Goal: Task Accomplishment & Management: Manage account settings

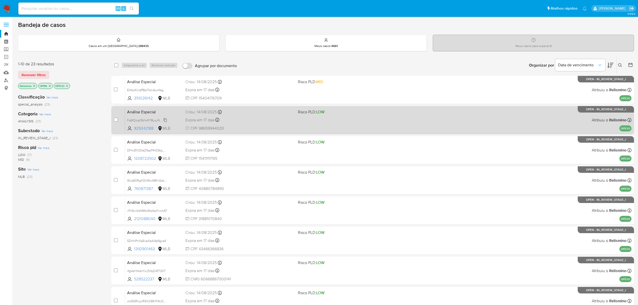
drag, startPoint x: 161, startPoint y: 118, endPoint x: 154, endPoint y: 119, distance: 7.1
click at [161, 118] on span "FqGOjcpt3b1wXY8yuyNw5zfv" at bounding box center [147, 120] width 40 height 6
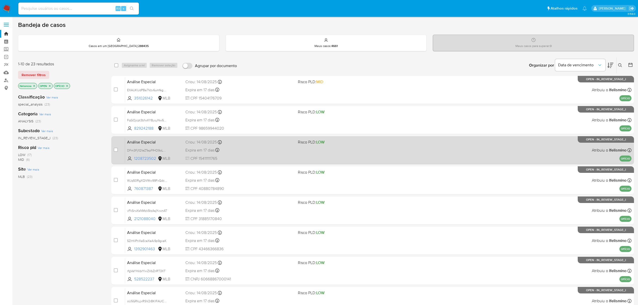
scroll to position [33, 0]
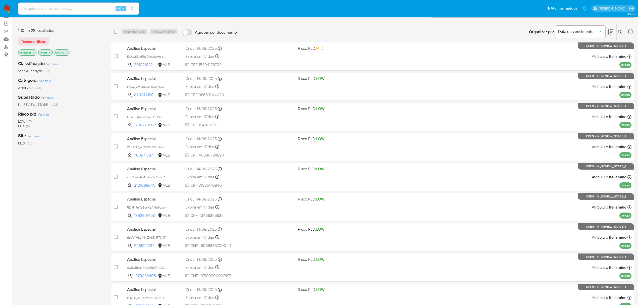
drag, startPoint x: 146, startPoint y: 114, endPoint x: 2, endPoint y: 120, distance: 144.0
click at [146, 114] on div "DFm3Fj1Q1eZTepFfHO9oLpQ7" at bounding box center [147, 117] width 40 height 6
drag, startPoint x: 146, startPoint y: 144, endPoint x: 13, endPoint y: 161, distance: 133.4
click at [146, 144] on div "WJq50RgXQVWw99FxGdcKB7vK" at bounding box center [147, 147] width 40 height 6
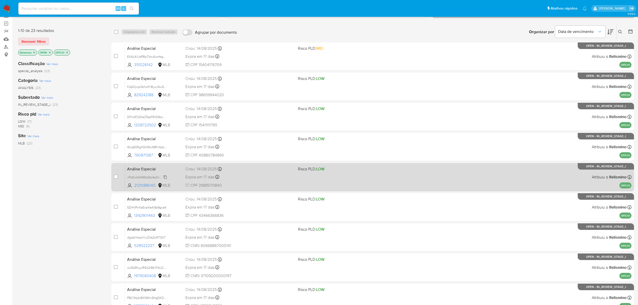
click at [147, 178] on span "vFkSrwXsNMzk5tzAsjYvwnAT" at bounding box center [147, 177] width 40 height 6
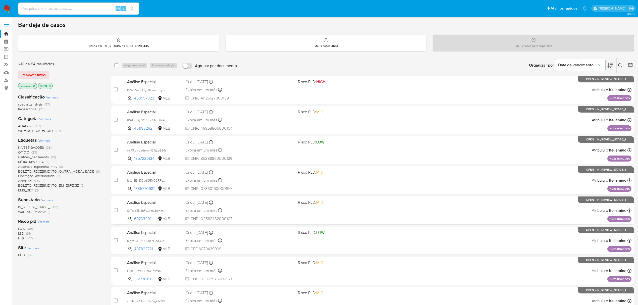
click at [27, 151] on span "OFÍCIO" at bounding box center [23, 152] width 11 height 5
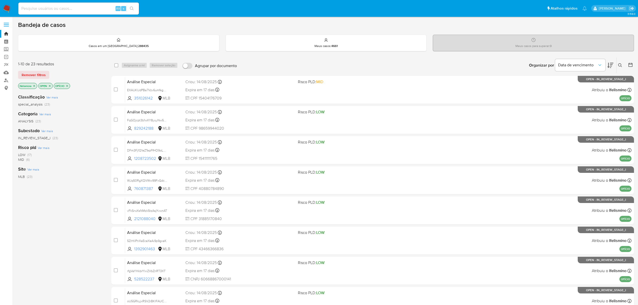
click at [85, 7] on input at bounding box center [78, 8] width 121 height 7
paste input "FqGOjcpt3b1wXY8yuyNw5zfv"
type input "FqGOjcpt3b1wXY8yuyNw5zfv"
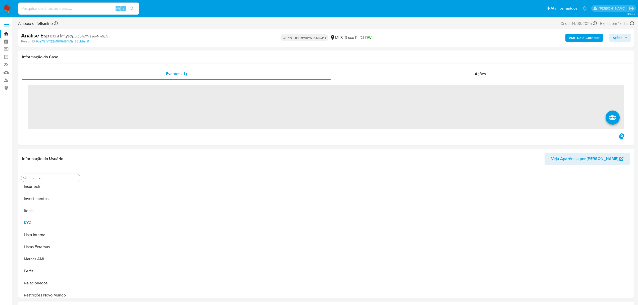
scroll to position [236, 0]
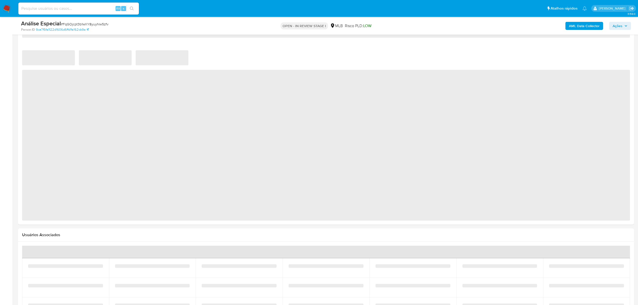
select select "10"
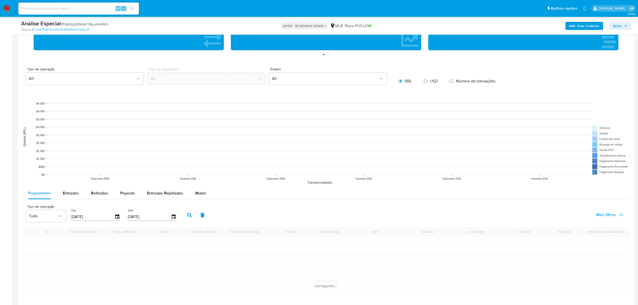
scroll to position [402, 0]
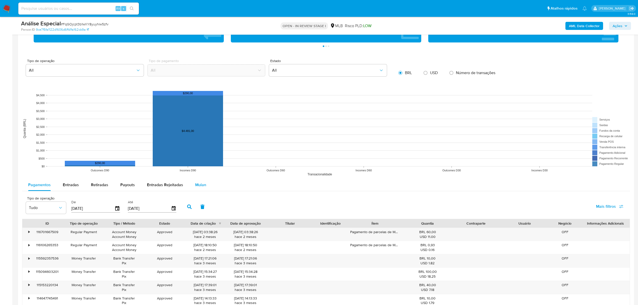
click at [203, 190] on div "Mulan" at bounding box center [200, 185] width 11 height 12
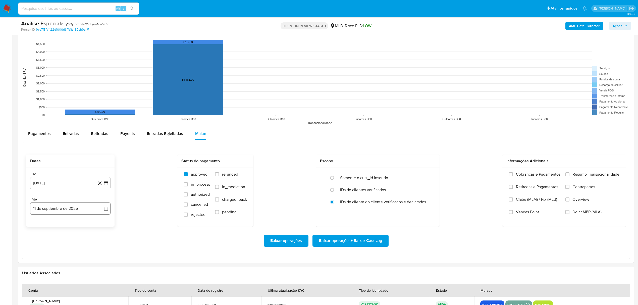
scroll to position [502, 0]
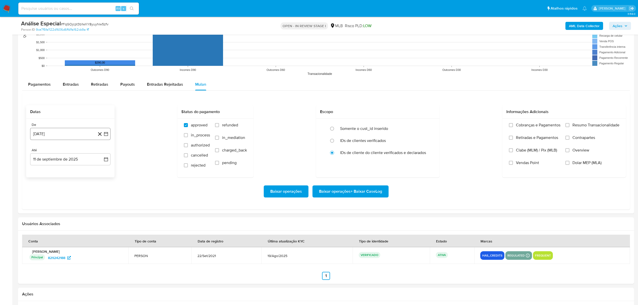
click at [71, 130] on button "11 de agosto de 2024" at bounding box center [70, 134] width 80 height 12
click at [65, 154] on span "agosto 2024" at bounding box center [67, 151] width 23 height 5
click at [103, 154] on div "2024 2024 ene feb mar abr may jun jul ago sep oct nov dic" at bounding box center [69, 183] width 79 height 85
click at [101, 154] on icon "Año siguiente" at bounding box center [101, 152] width 2 height 4
click at [73, 172] on span "feb" at bounding box center [70, 170] width 6 height 4
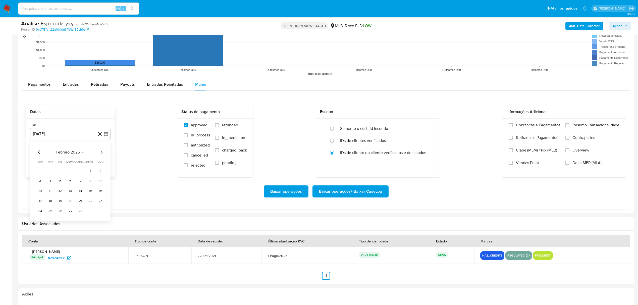
click at [94, 172] on tr "1 2" at bounding box center [70, 170] width 68 height 8
click at [90, 171] on button "1" at bounding box center [90, 170] width 8 height 8
click at [376, 193] on span "Baixar operações + Baixar CaseLog" at bounding box center [350, 191] width 63 height 11
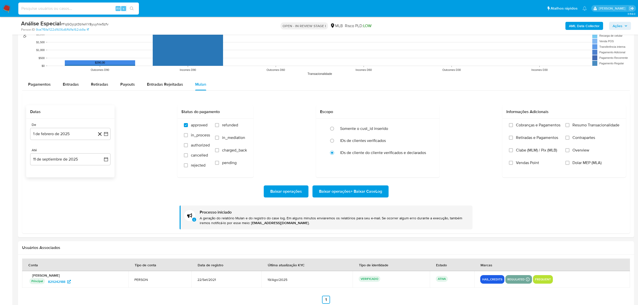
paste input "DFm3Fj1Q1eZTepFfHO9oLpQ7"
type input "DFm3Fj1Q1eZTepFfHO9oLpQ7"
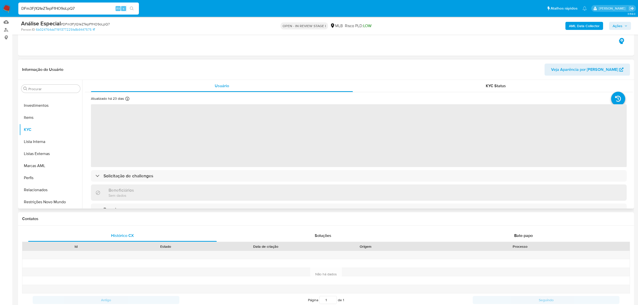
scroll to position [100, 0]
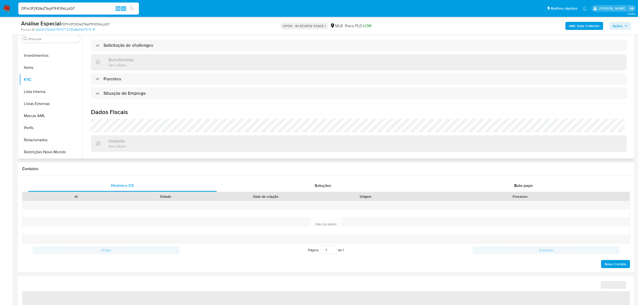
select select "10"
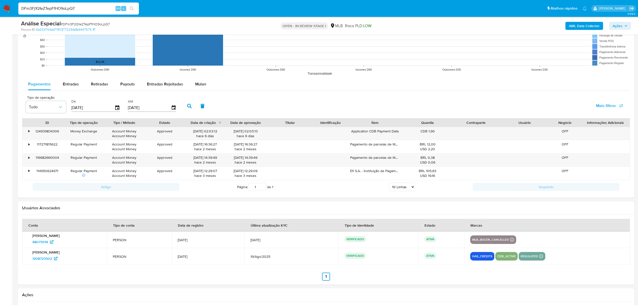
scroll to position [502, 0]
drag, startPoint x: 203, startPoint y: 88, endPoint x: 185, endPoint y: 92, distance: 19.0
click at [203, 88] on div "Mulan" at bounding box center [200, 84] width 11 height 12
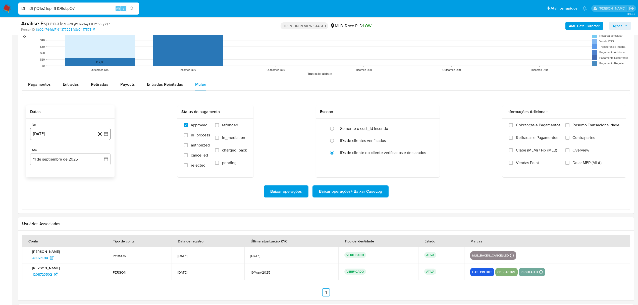
click at [84, 133] on button "11 de agosto de 2024" at bounding box center [70, 134] width 80 height 12
click at [74, 154] on span "agosto 2024" at bounding box center [67, 151] width 23 height 5
click at [103, 149] on div "2024 2024 ene feb mar abr may jun jul ago sep oct nov dic" at bounding box center [69, 183] width 79 height 85
click at [102, 151] on icon "Año siguiente" at bounding box center [100, 152] width 6 height 6
click at [69, 168] on button "feb" at bounding box center [70, 170] width 14 height 8
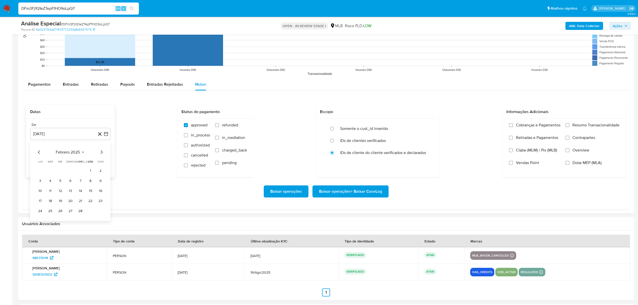
drag, startPoint x: 92, startPoint y: 174, endPoint x: 96, endPoint y: 173, distance: 4.8
click at [92, 173] on button "1" at bounding box center [90, 170] width 8 height 8
click at [326, 191] on span "Baixar operações + Baixar CaseLog" at bounding box center [350, 191] width 63 height 11
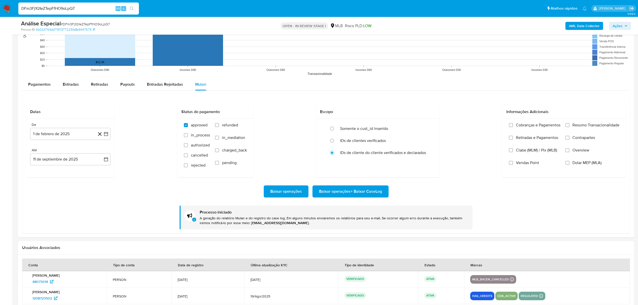
click at [53, 11] on input "DFm3Fj1Q1eZTepFfHO9oLpQ7" at bounding box center [78, 8] width 121 height 7
paste input "WJq50RgXQVWw99FxGdcKB7vK"
type input "WJq50RgXQVWw99FxGdcKB7vK"
click at [134, 5] on button "search-icon" at bounding box center [132, 8] width 10 height 7
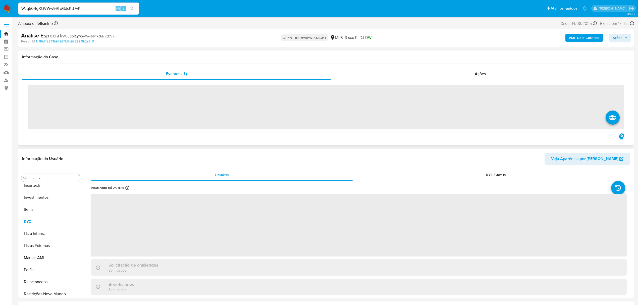
scroll to position [236, 0]
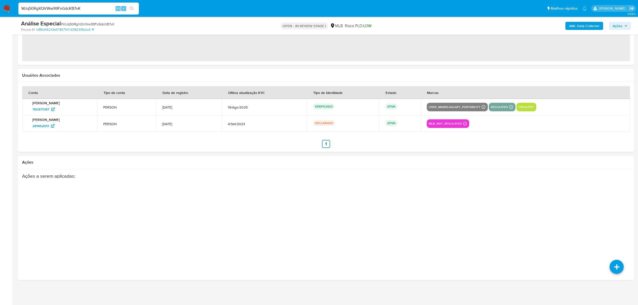
select select "10"
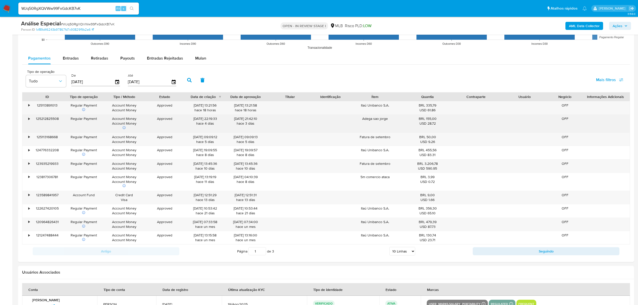
scroll to position [496, 0]
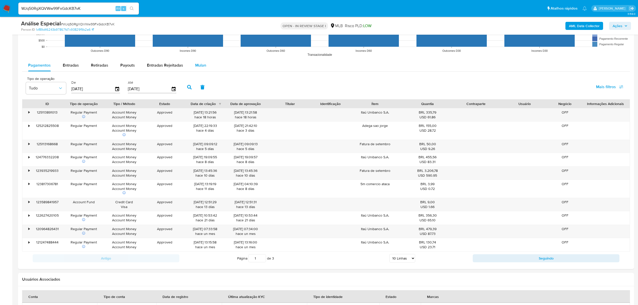
click at [201, 68] on span "Mulan" at bounding box center [200, 65] width 11 height 6
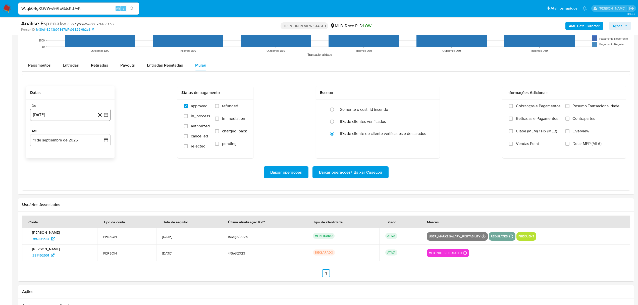
click at [54, 119] on button "11 de agosto de 2024" at bounding box center [70, 115] width 80 height 12
click at [59, 135] on span "agosto 2024" at bounding box center [67, 133] width 23 height 5
click at [99, 134] on icon "Año siguiente" at bounding box center [100, 133] width 6 height 6
click at [65, 154] on button "feb" at bounding box center [70, 151] width 14 height 8
click at [93, 151] on button "1" at bounding box center [90, 152] width 8 height 8
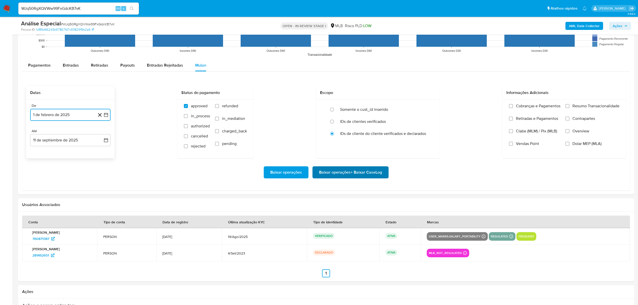
click at [330, 169] on span "Baixar operações + Baixar CaseLog" at bounding box center [350, 172] width 63 height 11
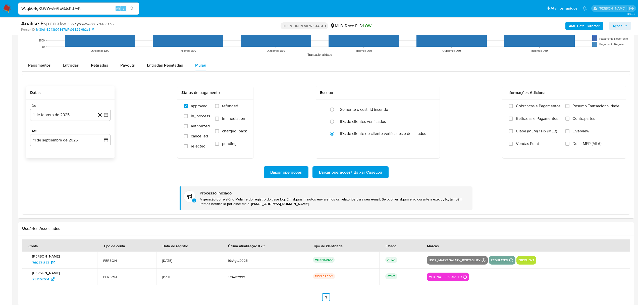
click at [66, 11] on input "WJq50RgXQVWw99FxGdcKB7vK" at bounding box center [78, 8] width 121 height 7
paste input "vFkSrwXsNMzk5tzAsjYvwnAT"
type input "vFkSrwXsNMzk5tzAsjYvwnAT"
click at [135, 9] on button "search-icon" at bounding box center [132, 8] width 10 height 7
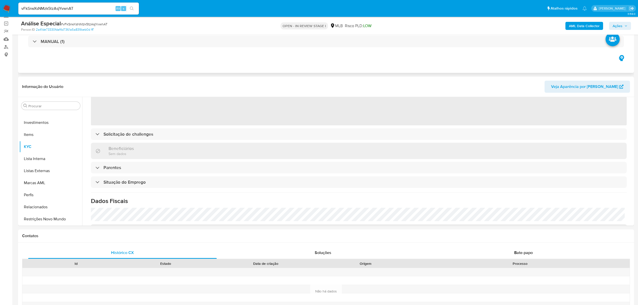
scroll to position [183, 0]
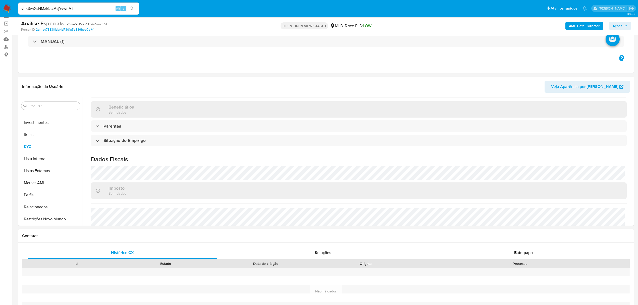
select select "10"
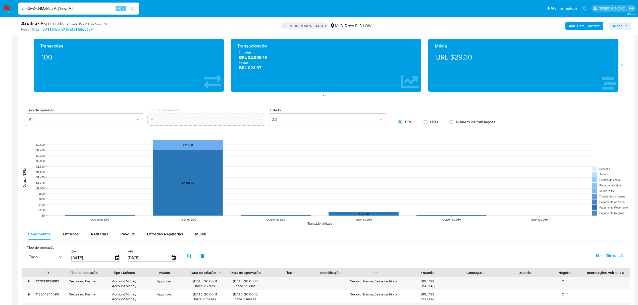
scroll to position [435, 0]
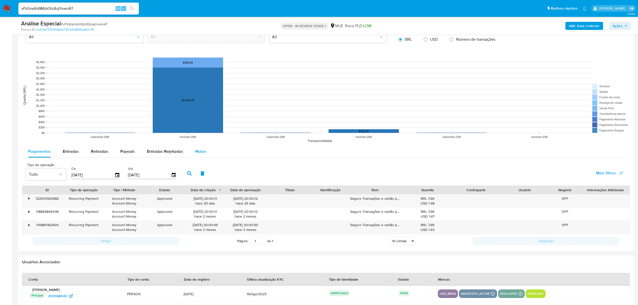
click at [204, 153] on button "Mulan" at bounding box center [200, 151] width 23 height 12
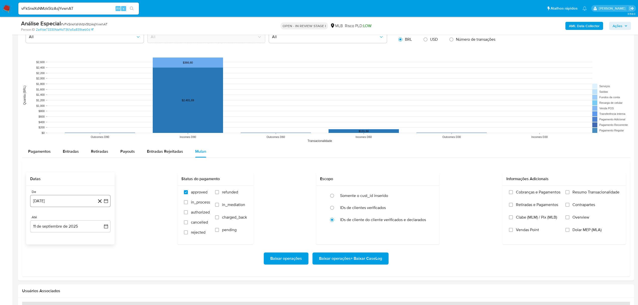
click at [68, 207] on button "11 de agosto de 2024" at bounding box center [70, 201] width 80 height 12
click at [63, 219] on span "agosto 2024" at bounding box center [67, 218] width 23 height 5
click at [99, 219] on icon "Año siguiente" at bounding box center [100, 219] width 6 height 6
click at [77, 241] on td "feb" at bounding box center [70, 237] width 14 height 8
click at [73, 240] on button "feb" at bounding box center [70, 237] width 14 height 8
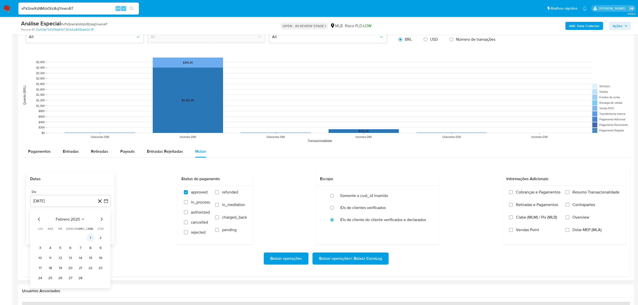
click at [93, 238] on button "1" at bounding box center [90, 237] width 8 height 8
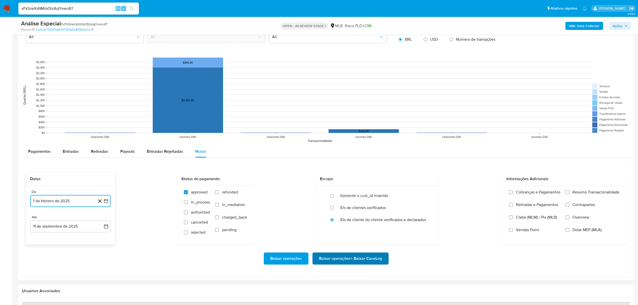
click at [340, 261] on span "Baixar operações + Baixar CaseLog" at bounding box center [350, 258] width 63 height 11
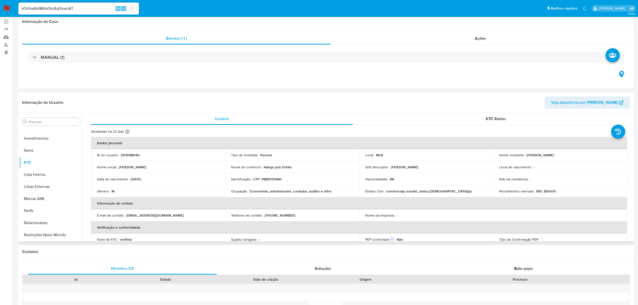
scroll to position [0, 0]
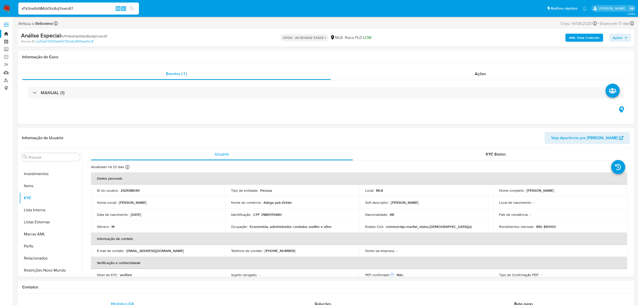
click at [74, 7] on input "vFkSrwXsNMzk5tzAsjYvwnAT" at bounding box center [78, 8] width 121 height 7
paste input "EXAUKUdPBa7Vzv6umfsg7lQm"
type input "EXAUKUdPBa7Vzv6umfsg7lQm"
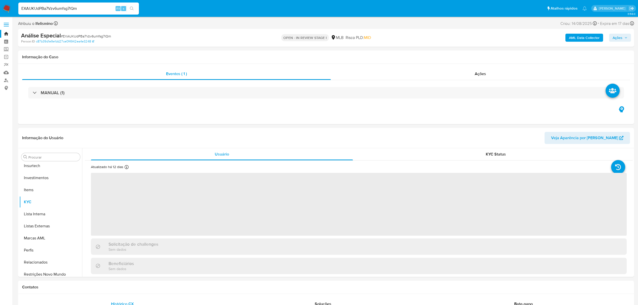
scroll to position [236, 0]
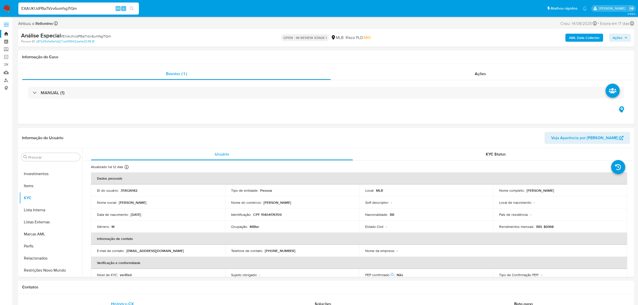
select select "10"
click at [274, 214] on p "CPF 15404176709" at bounding box center [267, 214] width 28 height 5
copy p "15404176709"
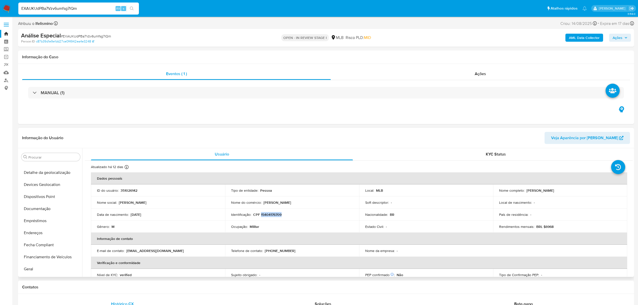
click at [42, 205] on button "Documentação" at bounding box center [50, 209] width 63 height 12
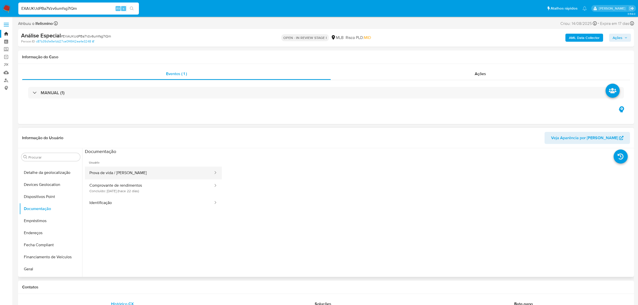
click at [108, 173] on button "Prova de vida / Selfie" at bounding box center [149, 172] width 129 height 13
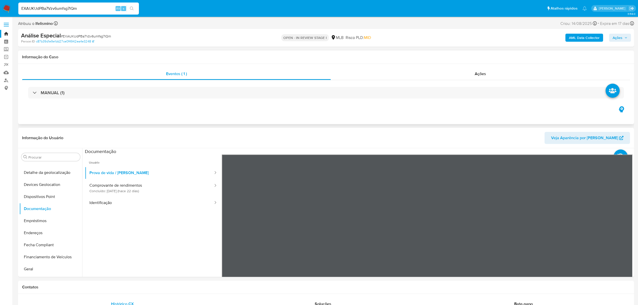
scroll to position [33, 0]
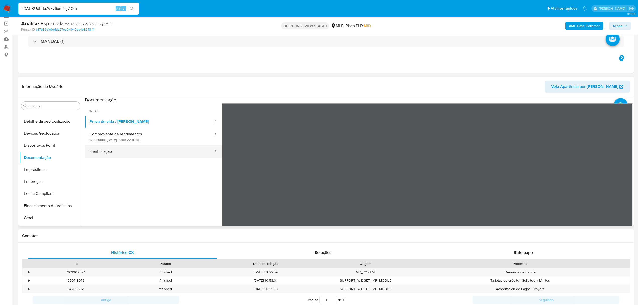
click at [108, 146] on button "Identificação" at bounding box center [149, 151] width 129 height 13
click at [134, 133] on button "Comprovante de rendimentos Concluído: 20/08/2025 (hace 22 días)" at bounding box center [149, 136] width 129 height 17
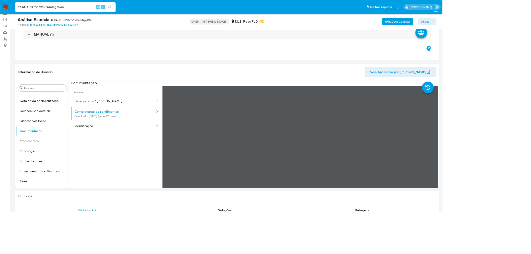
scroll to position [69, 0]
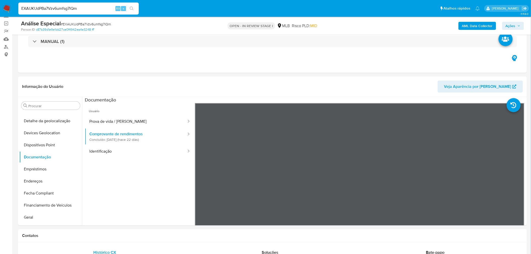
drag, startPoint x: 642, startPoint y: 0, endPoint x: 411, endPoint y: 74, distance: 243.1
click at [404, 68] on div "Eventos ( 1 ) Ações MANUAL (1)" at bounding box center [272, 43] width 509 height 60
click at [39, 218] on button "Geral" at bounding box center [48, 217] width 59 height 12
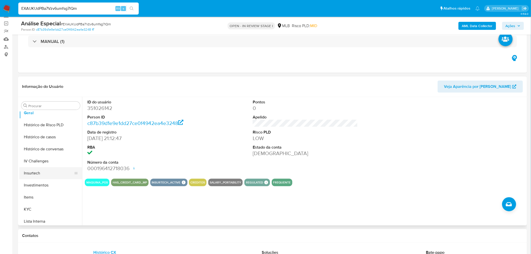
scroll to position [180, 0]
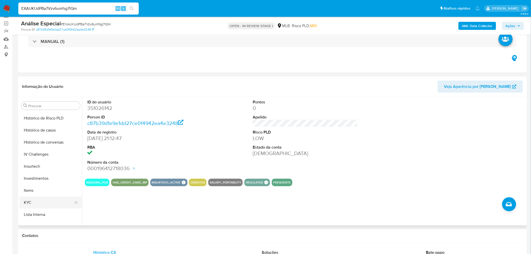
click at [31, 204] on button "KYC" at bounding box center [48, 203] width 59 height 12
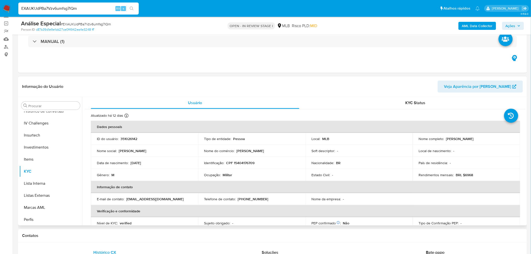
scroll to position [236, 0]
click at [32, 222] on button "Restrições Novo Mundo" at bounding box center [48, 219] width 59 height 12
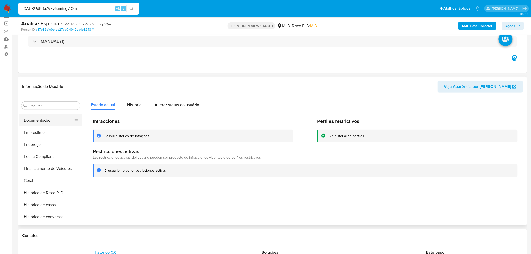
scroll to position [41, 0]
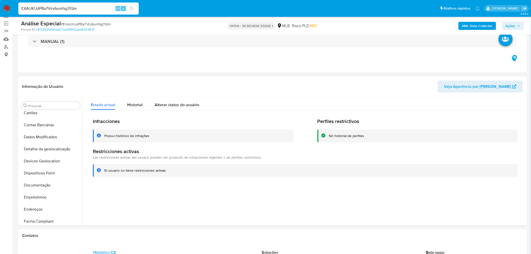
drag, startPoint x: 50, startPoint y: 172, endPoint x: 17, endPoint y: 172, distance: 33.4
click at [50, 172] on button "Dispositivos Point" at bounding box center [50, 173] width 63 height 12
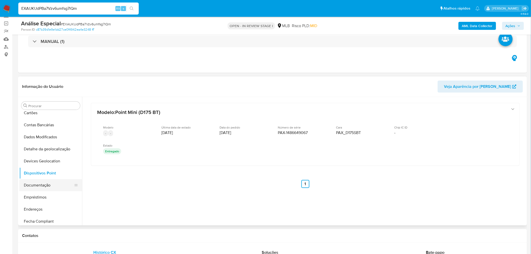
click at [49, 187] on button "Documentação" at bounding box center [48, 185] width 59 height 12
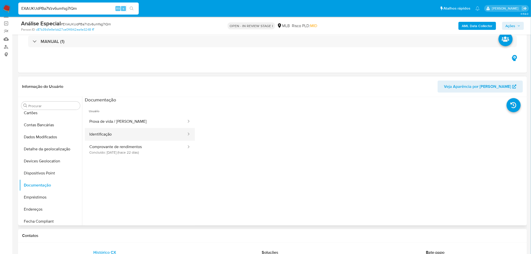
click at [157, 134] on button "Identificação" at bounding box center [136, 134] width 102 height 13
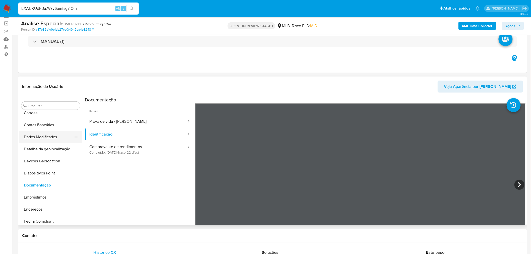
drag, startPoint x: 116, startPoint y: 121, endPoint x: 27, endPoint y: 135, distance: 90.4
click at [116, 121] on button "Prova de vida / Selfie" at bounding box center [136, 121] width 102 height 13
click at [141, 157] on button "Comprovante de rendimentos Concluído: 20/08/2025 (hace 22 días)" at bounding box center [136, 149] width 102 height 17
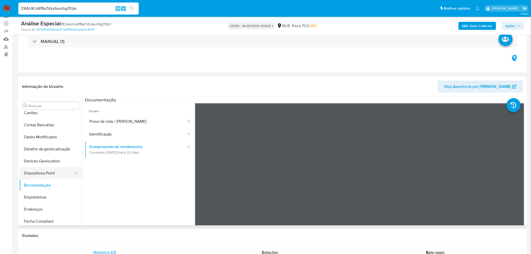
click at [57, 174] on button "Dispositivos Point" at bounding box center [48, 173] width 59 height 12
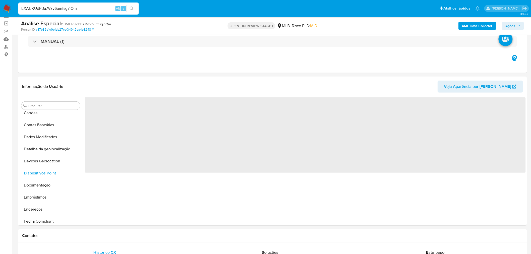
scroll to position [61, 0]
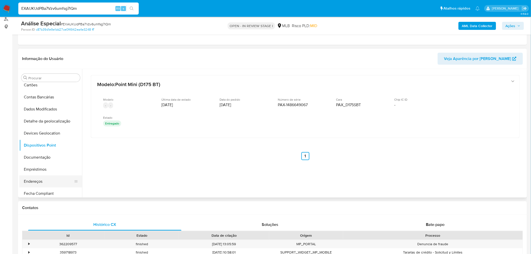
click at [34, 181] on button "Endereços" at bounding box center [48, 181] width 59 height 12
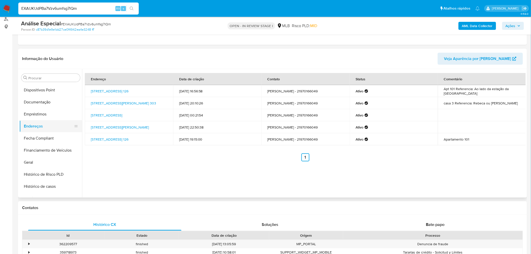
scroll to position [97, 0]
click at [27, 159] on button "Geral" at bounding box center [48, 162] width 59 height 12
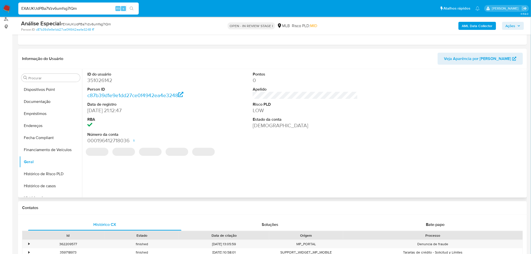
click at [101, 81] on dd "351026142" at bounding box center [139, 80] width 105 height 7
copy dd "351026142"
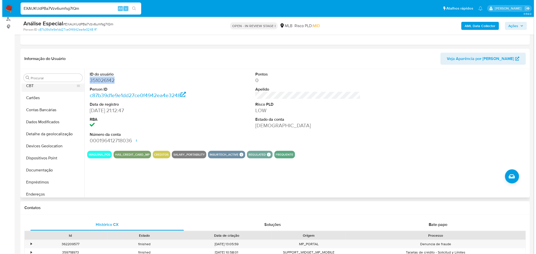
scroll to position [0, 0]
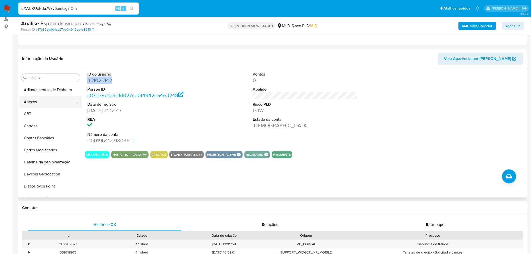
click at [55, 101] on button "Anexos" at bounding box center [48, 102] width 59 height 12
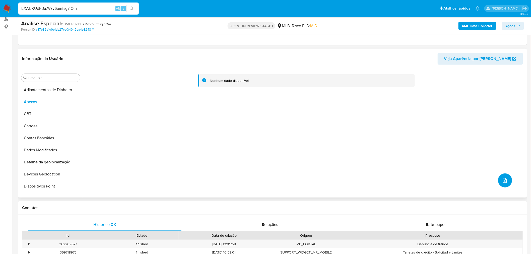
click at [507, 186] on button "upload-file" at bounding box center [505, 180] width 14 height 14
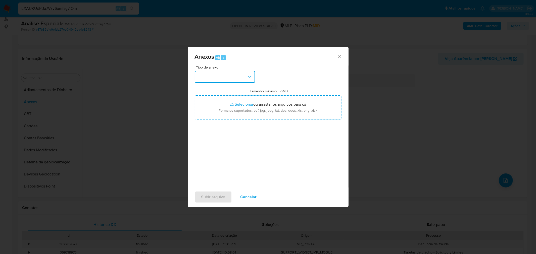
click at [236, 81] on button "button" at bounding box center [225, 77] width 60 height 12
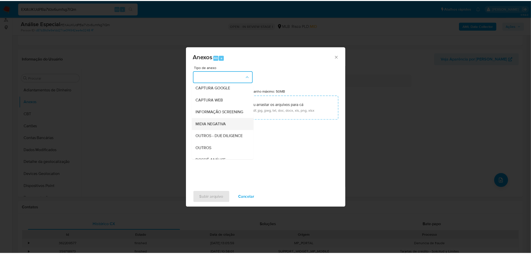
scroll to position [56, 0]
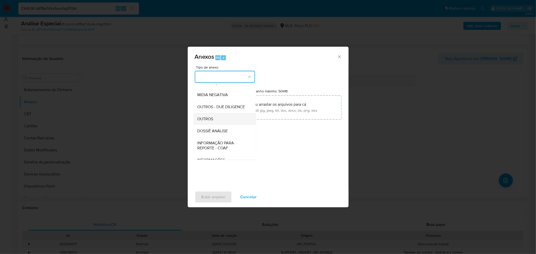
click at [216, 125] on div "OUTROS" at bounding box center [222, 119] width 51 height 12
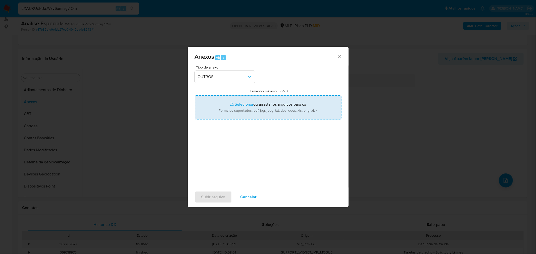
type input "C:\fakepath\Mulan 351026142_2025_09_10_13_23_13 SERGIO IGNACIO ALMEIDA DA SILVA…"
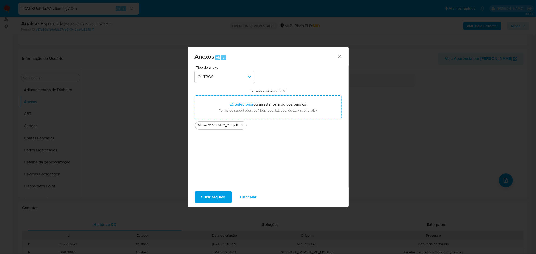
click at [218, 200] on span "Subir arquivo" at bounding box center [213, 197] width 24 height 11
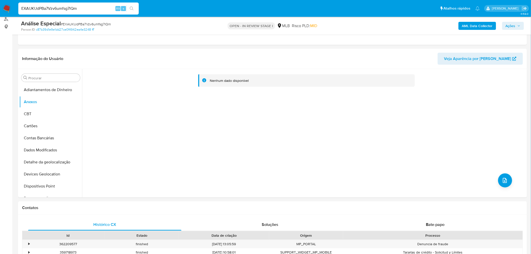
click at [66, 16] on nav "Pausado Ver notificaciones EXAUKUdPBa7Vzv6umfsg7lQm Alt s Atalhos rápidos Presi…" at bounding box center [265, 8] width 531 height 17
click at [66, 12] on div "EXAUKUdPBa7Vzv6umfsg7lQm Alt s" at bounding box center [78, 9] width 121 height 12
click at [67, 8] on input "EXAUKUdPBa7Vzv6umfsg7lQm" at bounding box center [78, 8] width 121 height 7
paste input "FqGOjcpt3b1wXY8yuyNw5zfv"
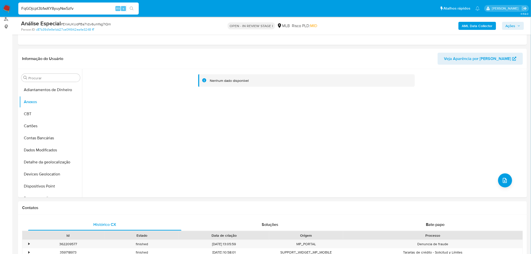
type input "FqGOjcpt3b1wXY8yuyNw5zfv"
click at [131, 8] on icon "search-icon" at bounding box center [132, 9] width 4 height 4
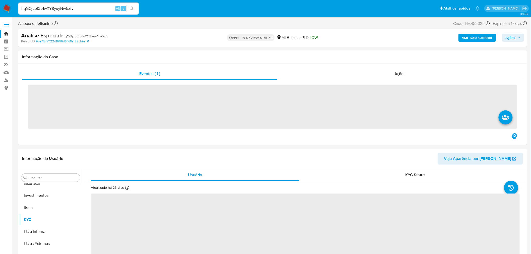
scroll to position [236, 0]
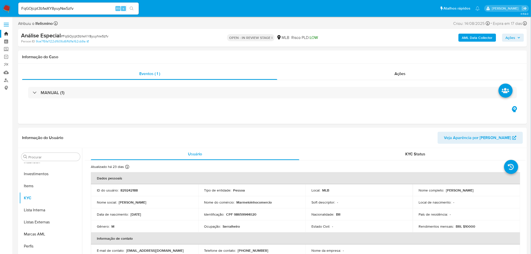
select select "10"
click at [38, 211] on button "Geral" at bounding box center [50, 213] width 63 height 12
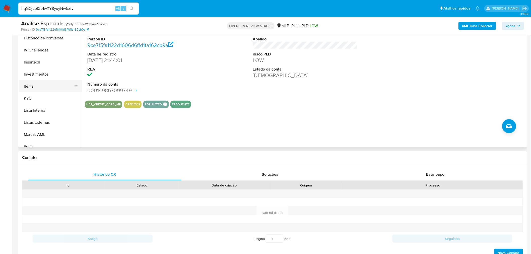
scroll to position [208, 0]
click at [39, 94] on button "KYC" at bounding box center [48, 97] width 59 height 12
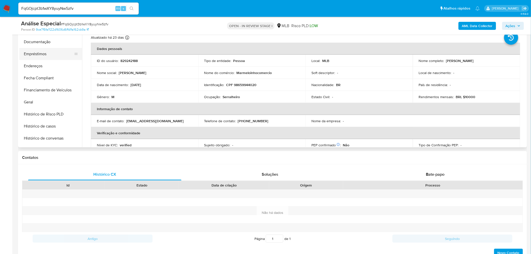
scroll to position [96, 0]
click at [54, 53] on button "Documentação" at bounding box center [48, 52] width 59 height 12
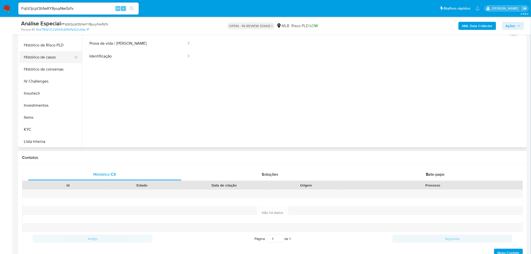
scroll to position [180, 0]
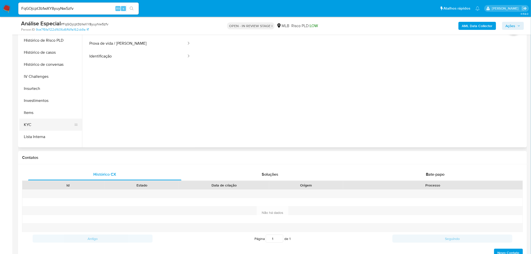
click at [32, 125] on button "KYC" at bounding box center [48, 125] width 59 height 12
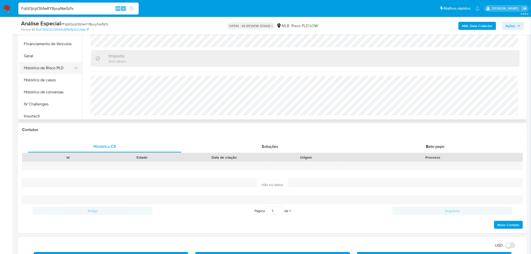
scroll to position [124, 0]
click at [41, 57] on button "Geral" at bounding box center [50, 56] width 63 height 12
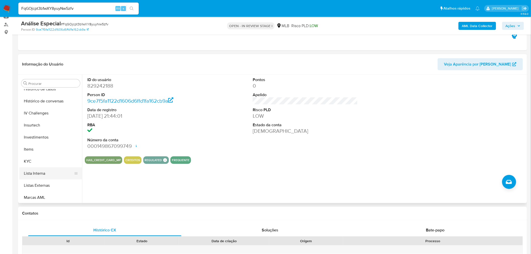
scroll to position [208, 0]
click at [46, 156] on button "KYC" at bounding box center [48, 153] width 59 height 12
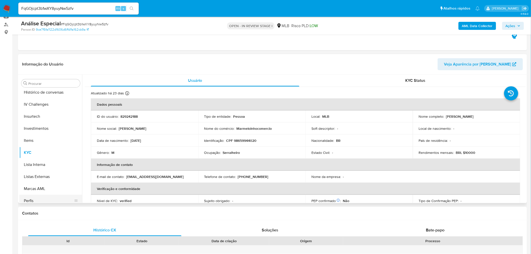
scroll to position [236, 0]
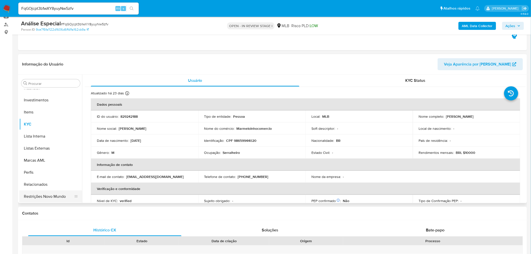
click at [51, 196] on button "Restrições Novo Mundo" at bounding box center [48, 197] width 59 height 12
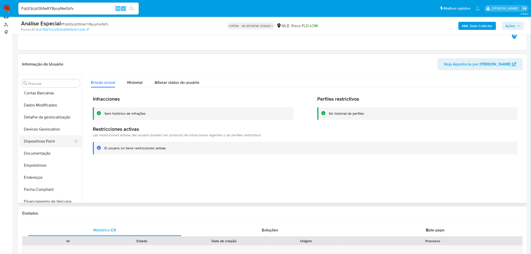
scroll to position [41, 0]
drag, startPoint x: 52, startPoint y: 165, endPoint x: 75, endPoint y: 130, distance: 42.1
click at [52, 164] on button "Documentação" at bounding box center [50, 163] width 63 height 12
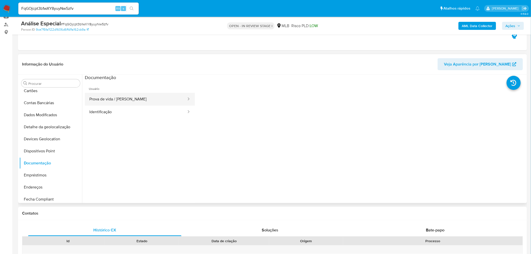
click at [107, 101] on button "Prova de vida / Selfie" at bounding box center [136, 99] width 102 height 13
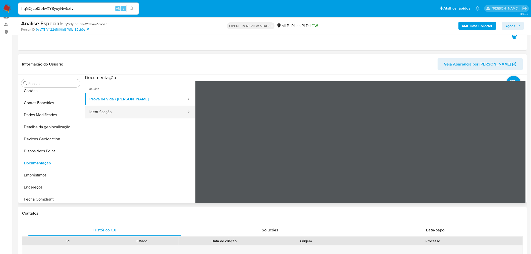
click at [125, 113] on button "Identificação" at bounding box center [136, 112] width 102 height 13
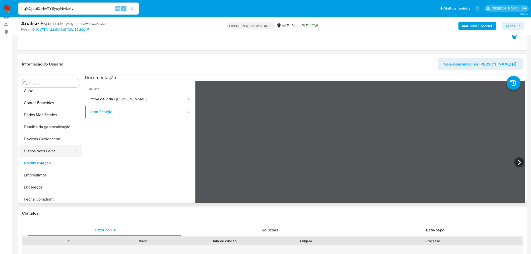
click at [46, 153] on button "Dispositivos Point" at bounding box center [48, 151] width 59 height 12
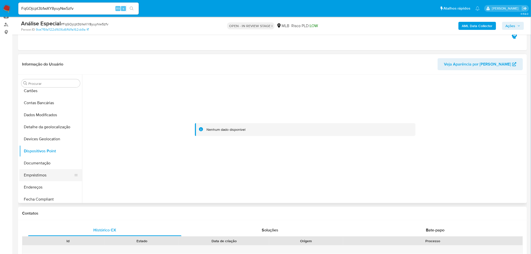
click at [34, 177] on button "Empréstimos" at bounding box center [48, 175] width 59 height 12
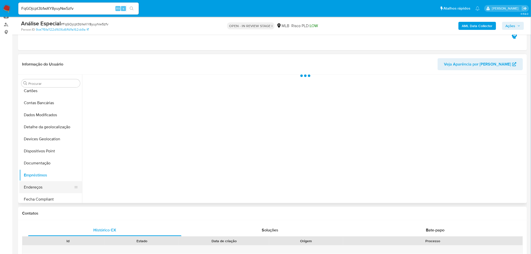
click at [29, 185] on button "Endereços" at bounding box center [48, 187] width 59 height 12
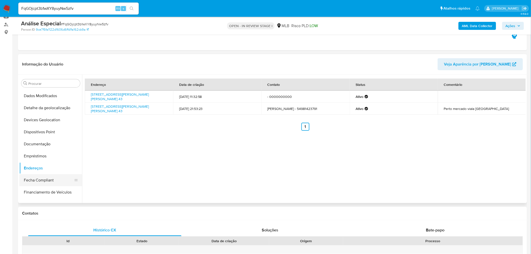
scroll to position [124, 0]
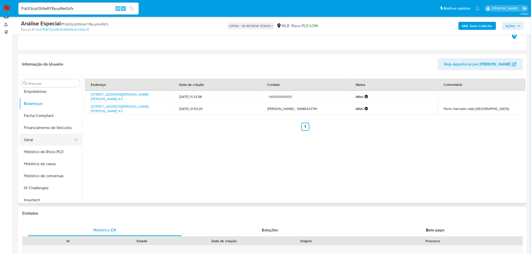
click at [46, 143] on button "Geral" at bounding box center [48, 140] width 59 height 12
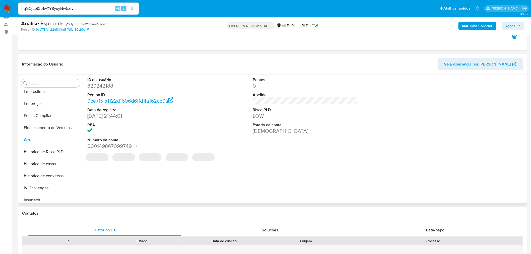
click at [102, 85] on dd "829242188" at bounding box center [139, 85] width 105 height 7
copy dd "829242188"
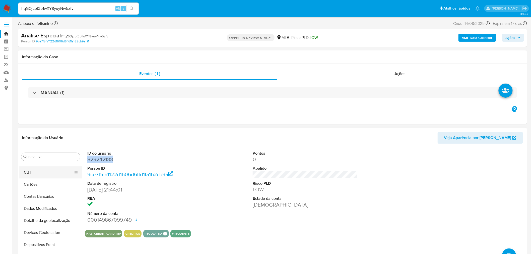
scroll to position [0, 0]
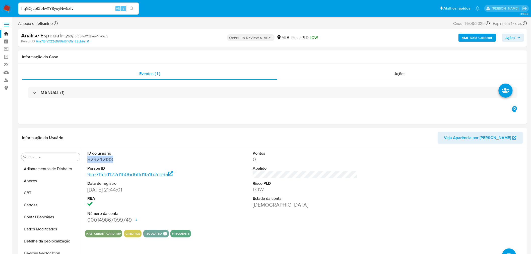
drag, startPoint x: 38, startPoint y: 182, endPoint x: 176, endPoint y: 166, distance: 139.4
click at [38, 182] on button "Anexos" at bounding box center [50, 181] width 63 height 12
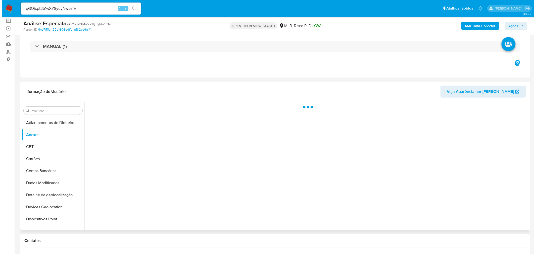
scroll to position [56, 0]
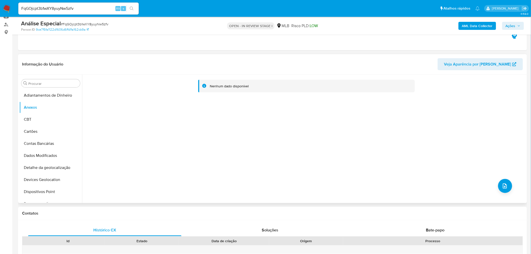
click at [496, 178] on div "Nenhum dado disponível" at bounding box center [304, 139] width 444 height 129
click at [503, 184] on icon "upload-file" at bounding box center [505, 186] width 6 height 6
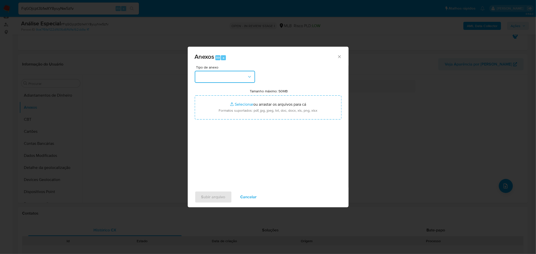
click at [232, 74] on button "button" at bounding box center [225, 77] width 60 height 12
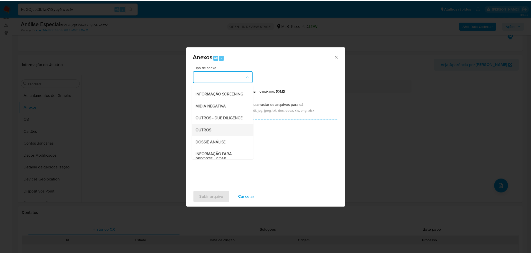
scroll to position [77, 0]
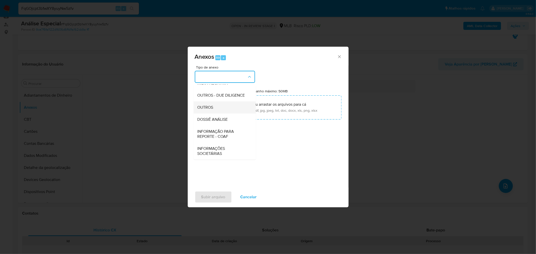
click at [210, 108] on span "OUTROS" at bounding box center [205, 107] width 16 height 5
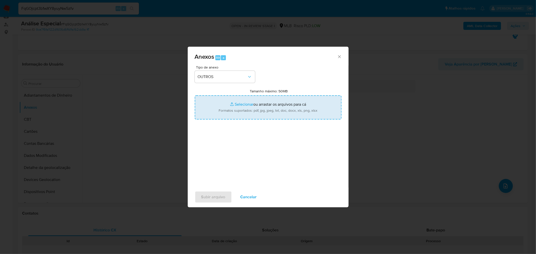
type input "C:\fakepath\Mulan 829242188_2025_09_11_07_38_01 MARCELO BOENO DA SILVA.pdf"
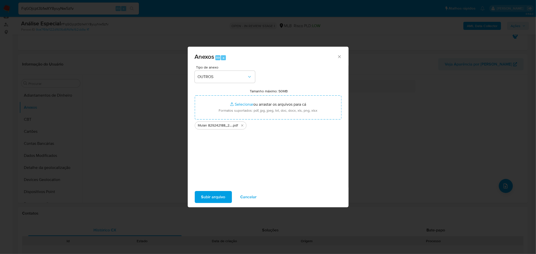
click at [203, 189] on div "Subir arquivo Cancelar" at bounding box center [268, 197] width 161 height 19
click at [204, 194] on span "Subir arquivo" at bounding box center [213, 197] width 24 height 11
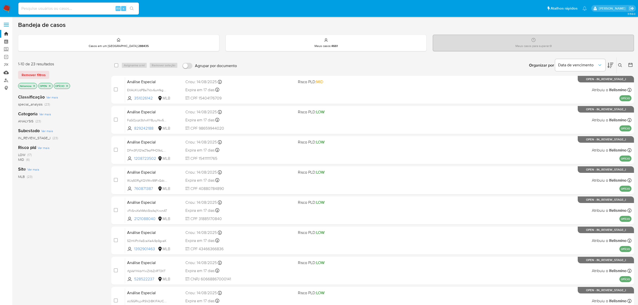
click at [10, 74] on link "Mulan" at bounding box center [30, 73] width 60 height 8
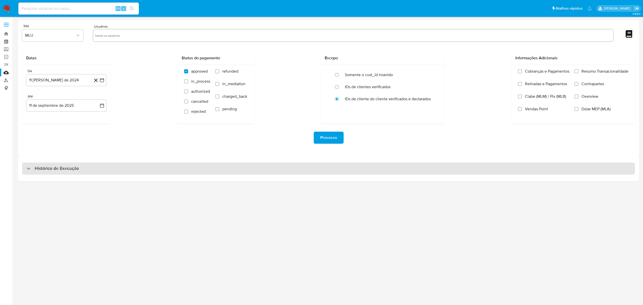
click at [69, 170] on h3 "Histórico de Execução" at bounding box center [57, 168] width 44 height 6
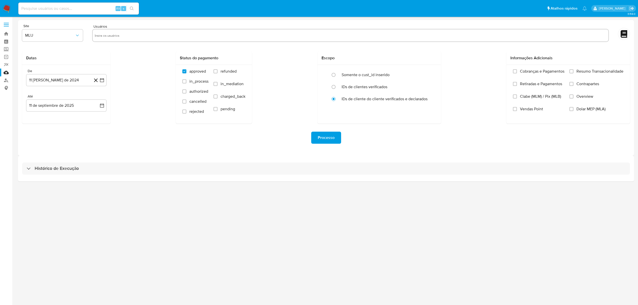
select select "10"
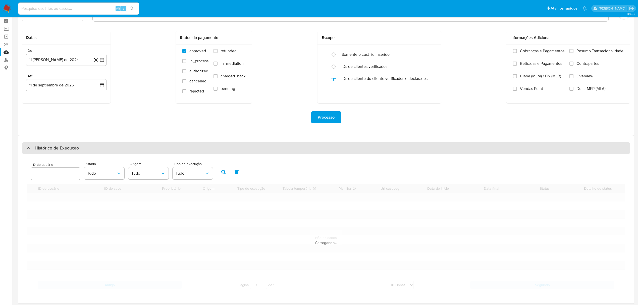
scroll to position [41, 0]
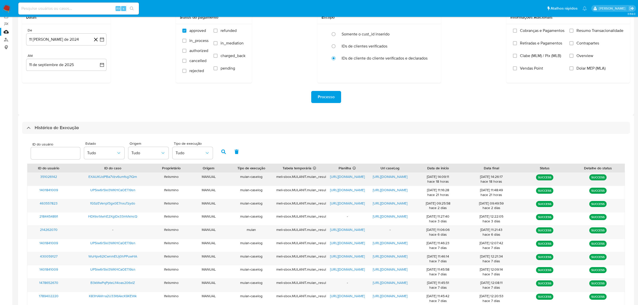
click at [379, 175] on span "https://docs.google.com/document/d/1YV0ZS94dUcs2SdM1UKJh4d4fsqe2o2tWeWiwmDocgzY…" at bounding box center [390, 176] width 35 height 5
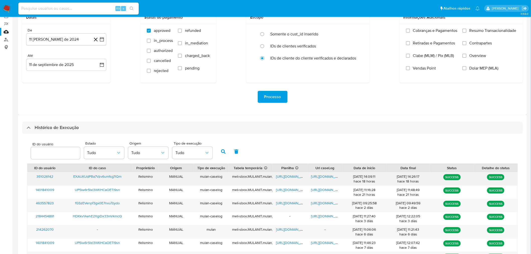
click at [292, 175] on span "https://docs.google.com/spreadsheets/d/1aa0iZDWDFdp7LrxVLHRCF6xYdECJkU2rgUlFP59…" at bounding box center [293, 176] width 35 height 5
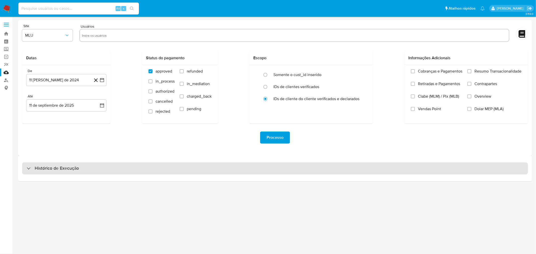
click at [249, 174] on div "Histórico de Execução" at bounding box center [274, 168] width 505 height 12
select select "10"
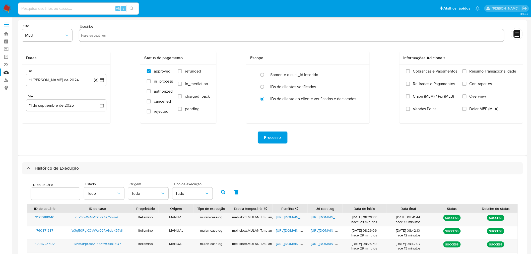
scroll to position [130, 0]
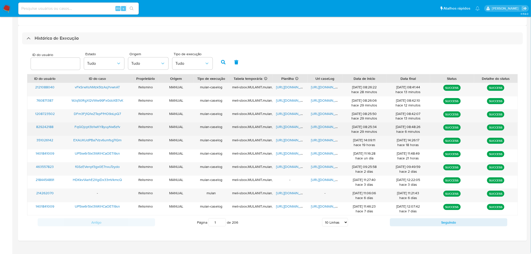
click at [321, 127] on span "https://docs.google.com/document/d/1XiVbAvN3mvktC86OpJaCJQO9uHPDsnOm4H7yOT-k6C4…" at bounding box center [328, 126] width 35 height 5
click at [286, 128] on span "https://docs.google.com/spreadsheets/d/1YN2QBjW3BWxBARDsyDXsMUE54jwoRLqN7hPdZT3…" at bounding box center [293, 126] width 35 height 5
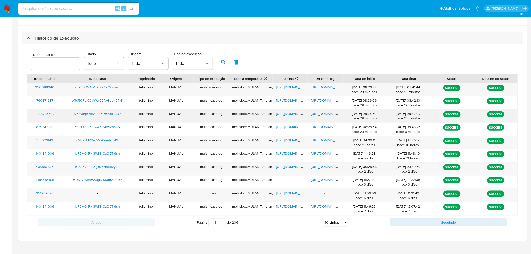
click at [320, 113] on span "https://docs.google.com/document/d/1Pw8It__UkL6ck8x2l64InLheujTkgSbjDQlBcxYVi3c…" at bounding box center [328, 113] width 35 height 5
click at [281, 113] on span "https://docs.google.com/spreadsheets/d/1xcD8Y9_Cx5Je4eHtzF2eJ0hsH3uzbDyjjeZvxZ2…" at bounding box center [293, 113] width 35 height 5
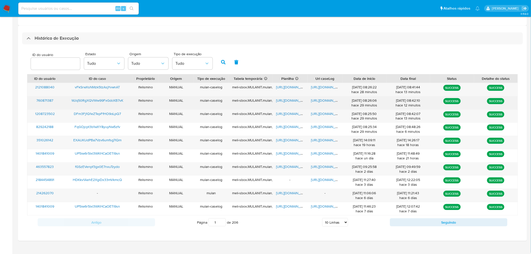
click at [322, 100] on span "https://docs.google.com/document/d/1sRmk2VaKFl1wjyqbD9co3eQPvI-gXa8aWsucYlLdyZg…" at bounding box center [328, 100] width 35 height 5
click at [287, 101] on span "https://docs.google.com/spreadsheets/d/1OhlQ3gHN8M5-ZfcW5jyH1FpTswxgYBNw9zhZXqI…" at bounding box center [293, 100] width 35 height 5
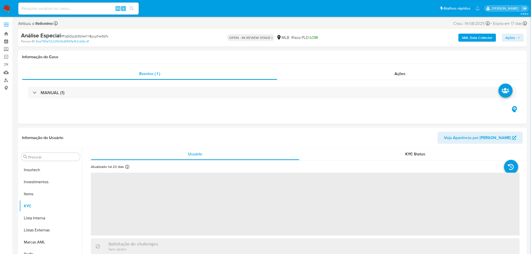
scroll to position [236, 0]
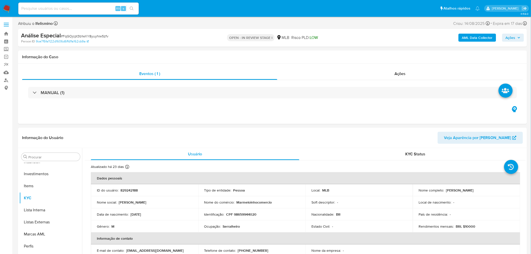
select select "10"
click at [483, 36] on b "AML Data Collector" at bounding box center [477, 38] width 31 height 8
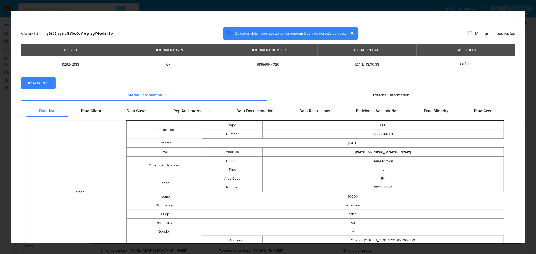
click at [44, 79] on span "Anexar PDF" at bounding box center [38, 83] width 21 height 11
click at [513, 18] on icon "Fechar a janela" at bounding box center [515, 17] width 5 height 5
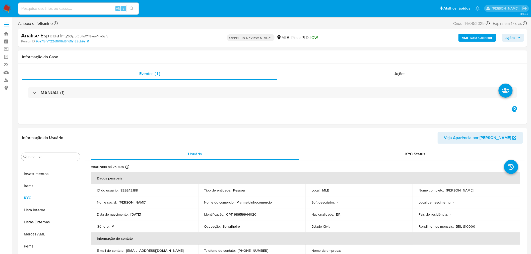
click at [111, 9] on input at bounding box center [78, 8] width 121 height 7
paste input "EXAUKUdPBa7Vzv6umfsg7lQm"
type input "EXAUKUdPBa7Vzv6umfsg7lQm"
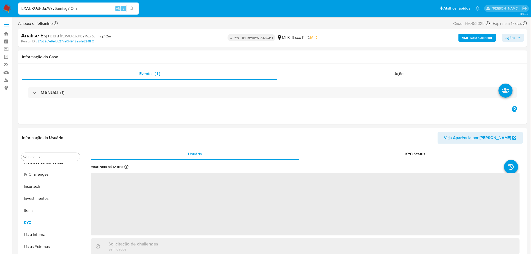
scroll to position [236, 0]
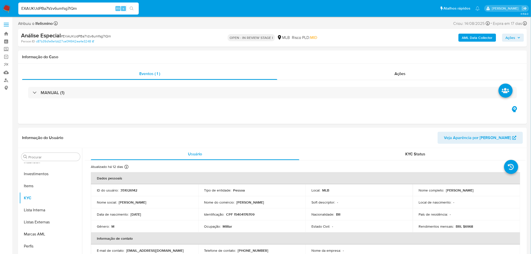
select select "10"
click at [462, 33] on div "AML Data Collector Ações" at bounding box center [441, 38] width 166 height 12
click at [467, 37] on b "AML Data Collector" at bounding box center [477, 38] width 31 height 8
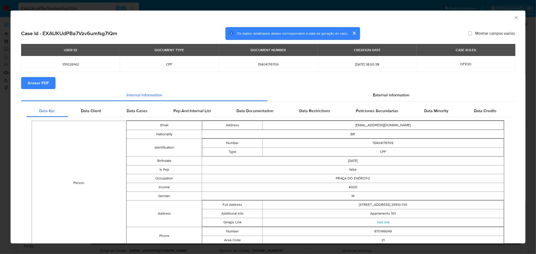
click at [42, 84] on span "Anexar PDF" at bounding box center [38, 83] width 21 height 11
drag, startPoint x: 512, startPoint y: 19, endPoint x: 510, endPoint y: 21, distance: 2.9
click at [513, 19] on icon "Fechar a janela" at bounding box center [515, 17] width 5 height 5
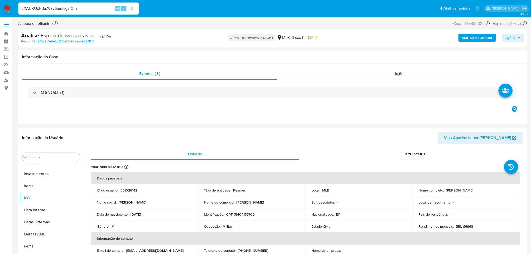
click at [52, 10] on input "EXAUKUdPBa7Vzv6umfsg7lQm" at bounding box center [78, 8] width 121 height 7
paste input "DFm3Fj1Q1eZTepFfHO9oLpQ7"
type input "DFm3Fj1Q1eZTepFfHO9oLpQ7"
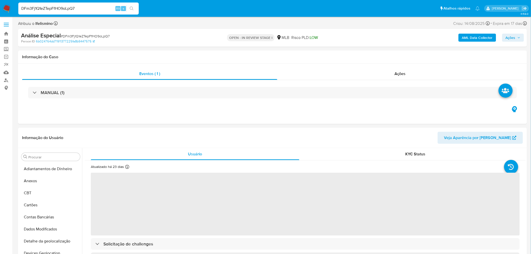
select select "10"
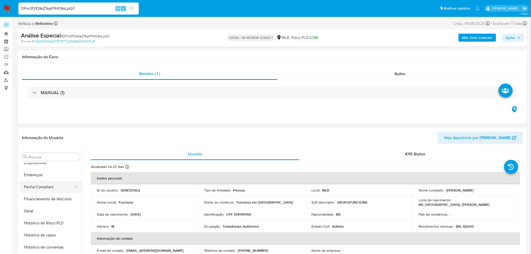
scroll to position [124, 0]
click at [39, 183] on button "Fecha Compliant" at bounding box center [48, 189] width 59 height 12
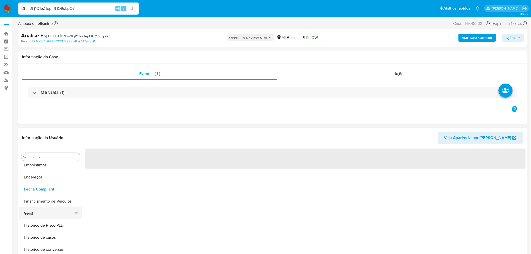
click at [46, 218] on button "Geral" at bounding box center [48, 213] width 59 height 12
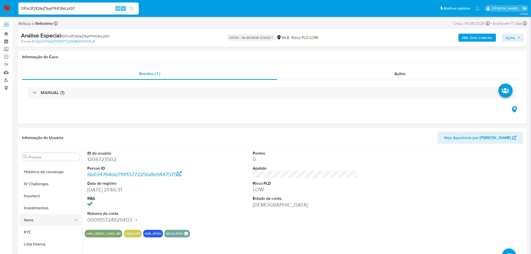
scroll to position [208, 0]
click at [39, 227] on button "KYC" at bounding box center [48, 226] width 59 height 12
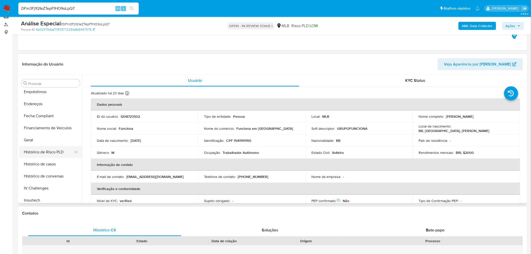
scroll to position [96, 0]
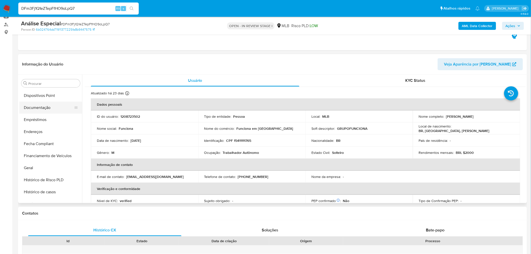
drag, startPoint x: 45, startPoint y: 101, endPoint x: 45, endPoint y: 103, distance: 2.6
click at [45, 102] on ul "Adiantamentos de Dinheiro Anexos CBT Cartões Contas Bancárias Dados Modificados…" at bounding box center [50, 145] width 63 height 113
click at [45, 103] on button "Documentação" at bounding box center [48, 108] width 59 height 12
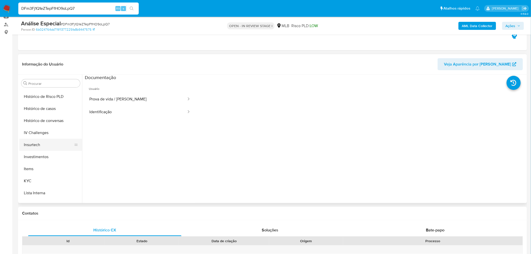
scroll to position [180, 0]
drag, startPoint x: 30, startPoint y: 182, endPoint x: 26, endPoint y: 181, distance: 4.3
click at [30, 182] on button "KYC" at bounding box center [48, 181] width 59 height 12
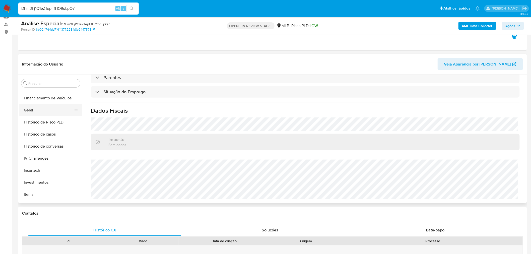
scroll to position [124, 0]
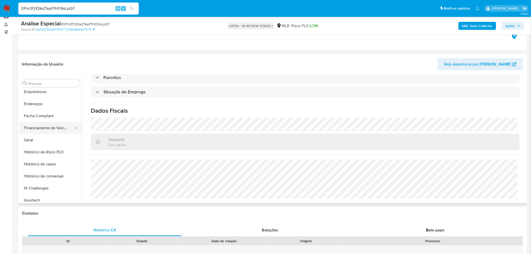
click at [46, 131] on button "Financiamento de Veículos" at bounding box center [48, 128] width 59 height 12
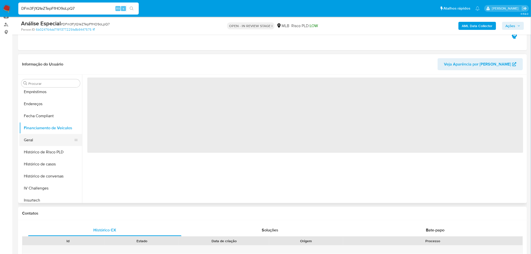
scroll to position [0, 0]
click at [39, 139] on button "Geral" at bounding box center [48, 140] width 59 height 12
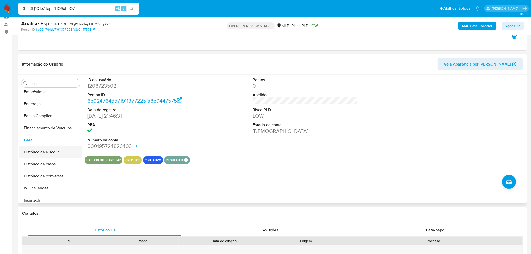
scroll to position [180, 0]
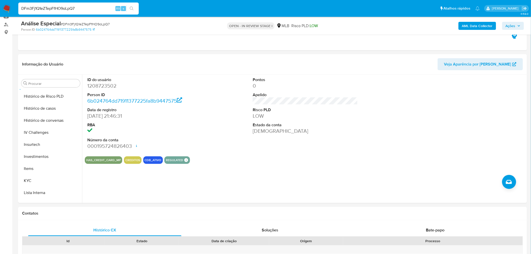
drag, startPoint x: 42, startPoint y: 181, endPoint x: 6, endPoint y: 183, distance: 35.4
click at [42, 182] on button "KYC" at bounding box center [50, 181] width 63 height 12
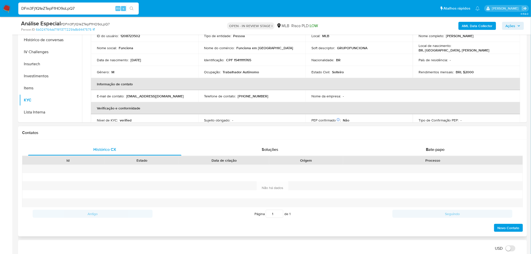
scroll to position [139, 0]
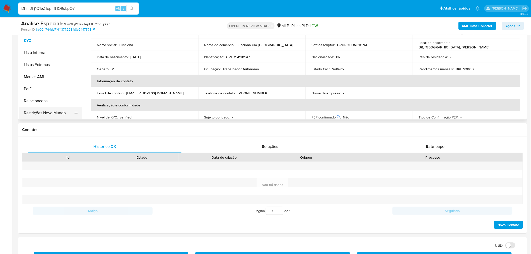
drag, startPoint x: 59, startPoint y: 113, endPoint x: 24, endPoint y: 115, distance: 35.2
click at [56, 113] on button "Restrições Novo Mundo" at bounding box center [48, 113] width 59 height 12
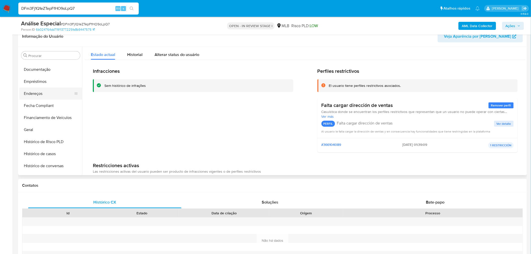
scroll to position [97, 0]
drag, startPoint x: 53, startPoint y: 81, endPoint x: 6, endPoint y: 89, distance: 47.8
click at [53, 81] on button "Documentação" at bounding box center [50, 79] width 63 height 12
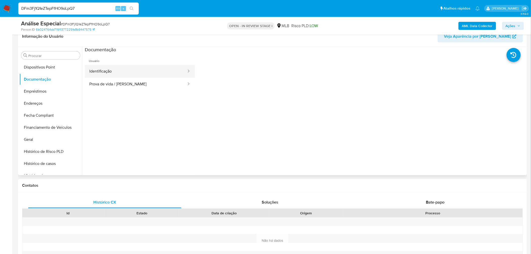
click at [172, 68] on button "Identificação" at bounding box center [136, 71] width 102 height 13
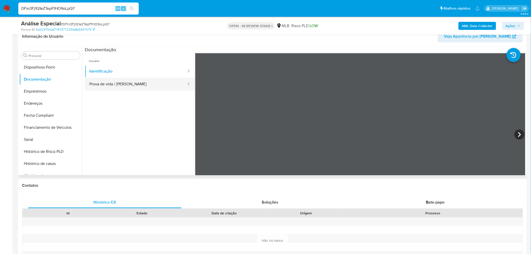
click at [151, 82] on button "Prova de vida / Selfie" at bounding box center [136, 84] width 102 height 13
click at [44, 67] on button "Dispositivos Point" at bounding box center [48, 67] width 59 height 12
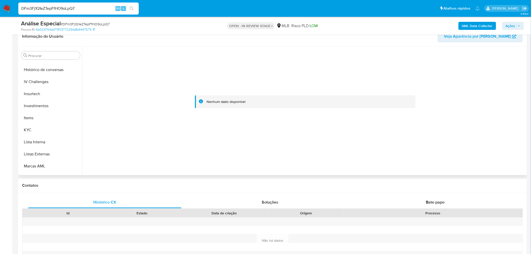
scroll to position [125, 0]
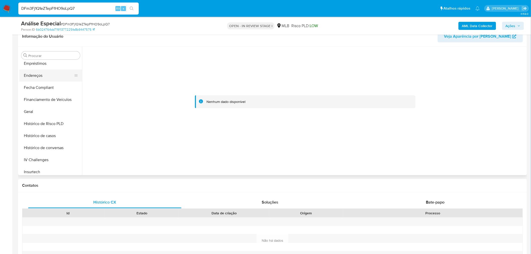
click at [45, 75] on button "Endereços" at bounding box center [48, 76] width 59 height 12
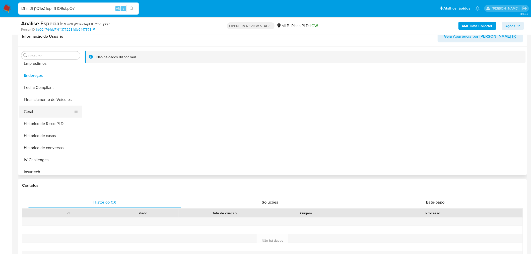
click at [47, 112] on button "Geral" at bounding box center [48, 112] width 59 height 12
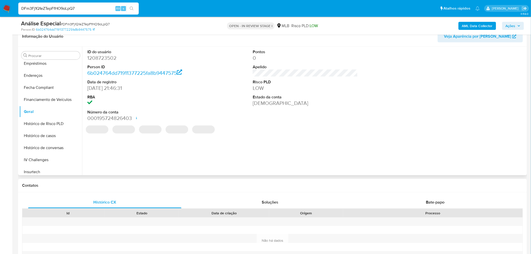
click at [97, 55] on dd "1208723502" at bounding box center [139, 57] width 105 height 7
click at [96, 55] on dd "1208723502" at bounding box center [139, 57] width 105 height 7
copy dd "1208723502"
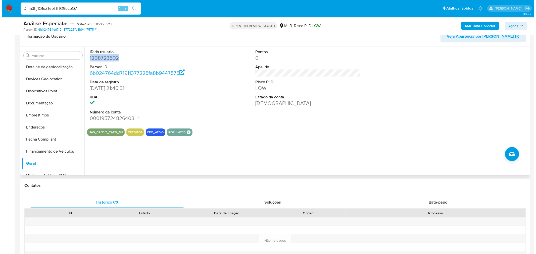
scroll to position [0, 0]
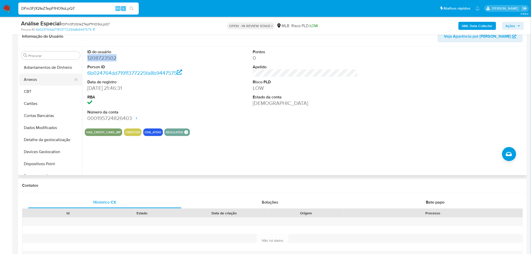
click at [38, 85] on button "Anexos" at bounding box center [48, 80] width 59 height 12
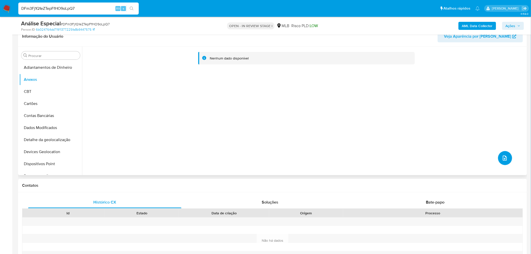
click at [503, 153] on button "upload-file" at bounding box center [505, 158] width 14 height 14
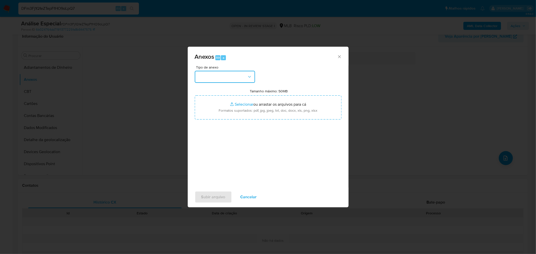
click at [215, 77] on button "button" at bounding box center [225, 77] width 60 height 12
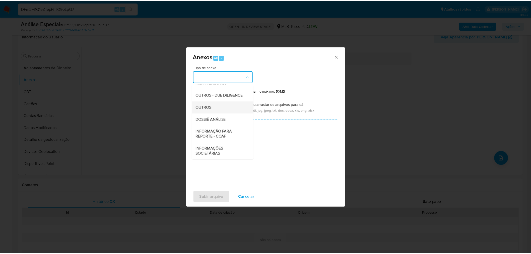
scroll to position [77, 0]
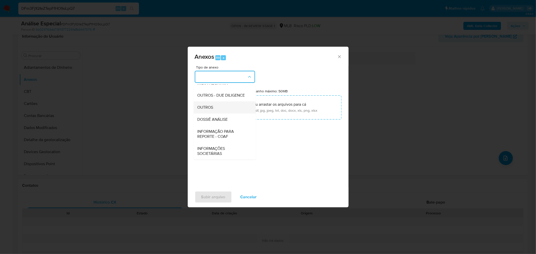
click at [212, 105] on span "OUTROS" at bounding box center [205, 107] width 16 height 5
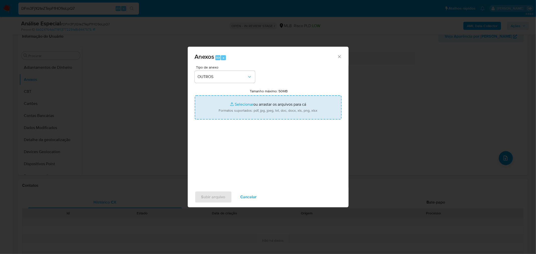
type input "C:\fakepath\Mulan 1208723502_2025_09_11_07_38_56 DIEGO GARCIA DA SILVA.pdf"
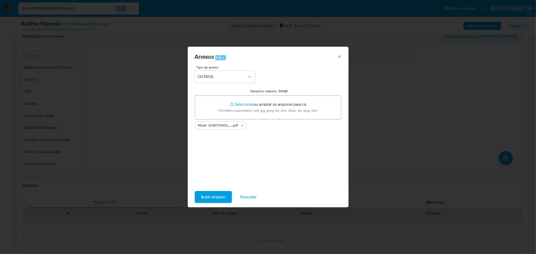
click at [200, 199] on button "Subir arquivo" at bounding box center [213, 197] width 37 height 12
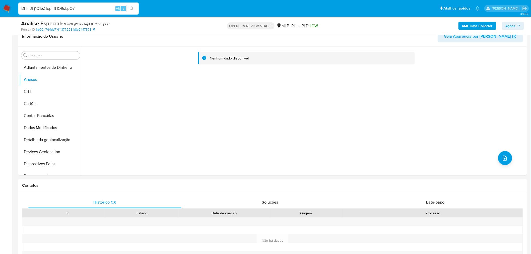
click at [75, 22] on span "# DFm3Fj1Q1eZTepFfHO9oLpQ7" at bounding box center [85, 24] width 49 height 5
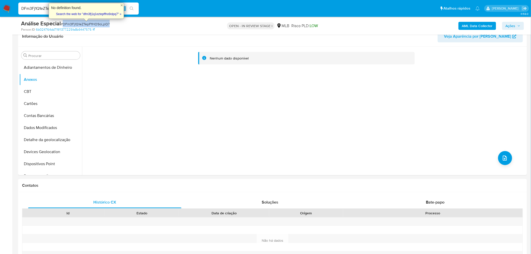
copy span "DFm3Fj1Q1eZTepFfHO9oLpQ7"
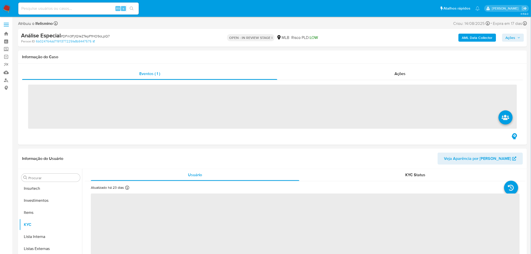
scroll to position [236, 0]
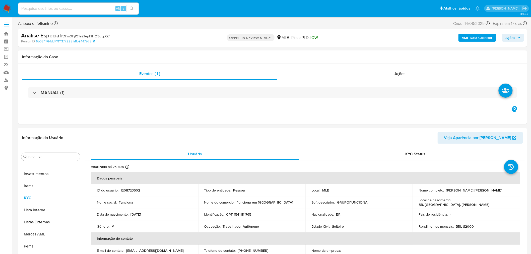
select select "10"
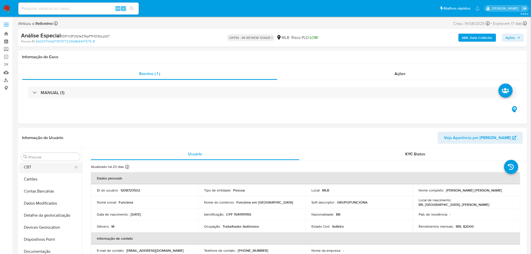
scroll to position [0, 0]
drag, startPoint x: 43, startPoint y: 182, endPoint x: 17, endPoint y: 184, distance: 26.2
click at [43, 182] on button "Anexos" at bounding box center [50, 181] width 63 height 12
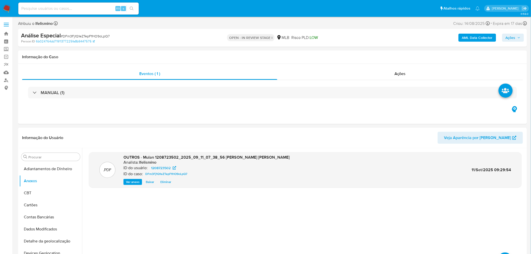
click at [487, 39] on b "AML Data Collector" at bounding box center [477, 38] width 31 height 8
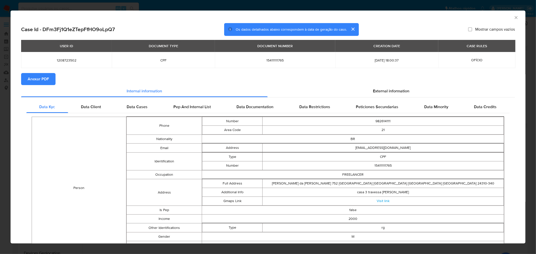
click at [44, 80] on span "Anexar PDF" at bounding box center [38, 79] width 21 height 11
click at [127, 8] on div "AML Data Collector Case Id - DFm3Fj1Q1eZTepFfHO9oLpQ7 Os dados detalhados abaix…" at bounding box center [268, 127] width 536 height 254
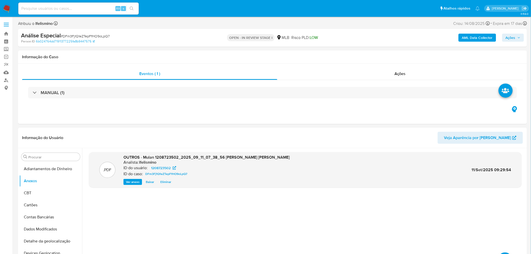
click at [49, 10] on input at bounding box center [78, 8] width 121 height 7
paste input "WJq50RgXQVWw99FxGdcKB7vK"
type input "WJq50RgXQVWw99FxGdcKB7vK"
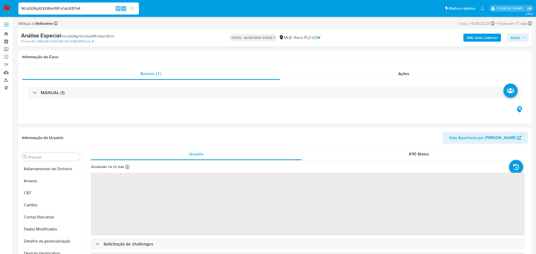
select select "10"
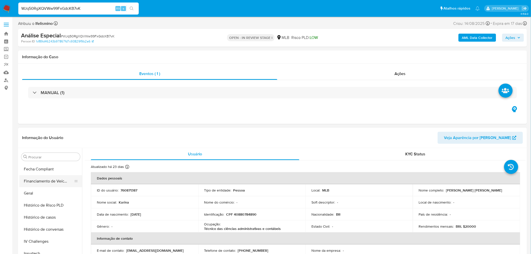
scroll to position [124, 0]
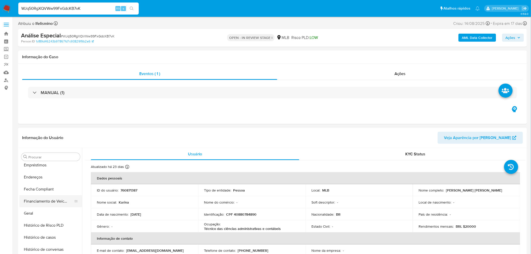
click at [48, 198] on button "Financiamento de Veículos" at bounding box center [48, 201] width 59 height 12
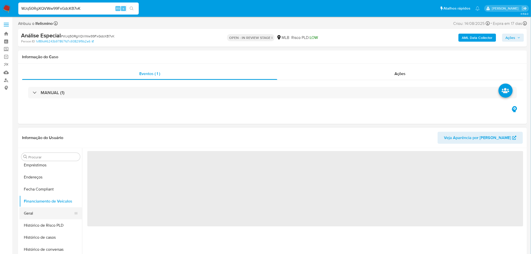
click at [38, 210] on button "Geral" at bounding box center [48, 213] width 59 height 12
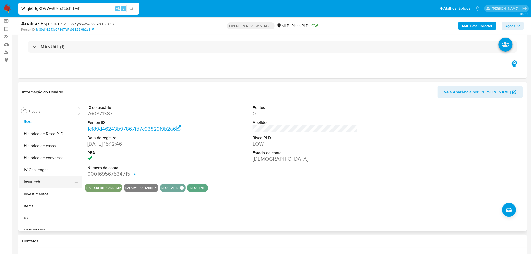
scroll to position [180, 0]
drag, startPoint x: 35, startPoint y: 200, endPoint x: 34, endPoint y: 206, distance: 6.3
click at [35, 200] on button "Items" at bounding box center [50, 196] width 63 height 12
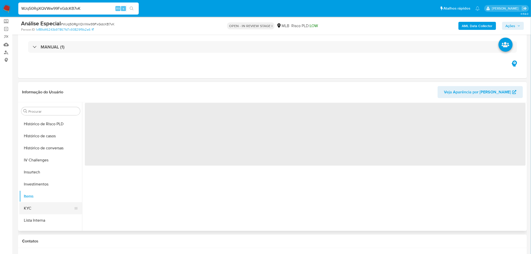
click at [34, 209] on button "KYC" at bounding box center [48, 208] width 59 height 12
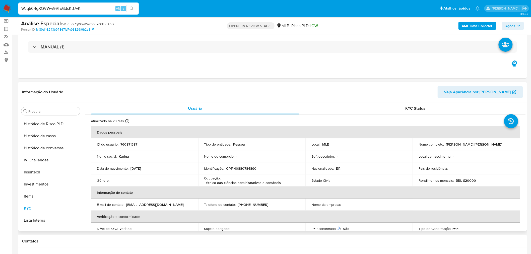
click at [232, 184] on p "Técnico das ciências administrativas e contábeis" at bounding box center [242, 183] width 77 height 5
copy div "Ocupação : Técnico das ciências administrativas e contábeis"
drag, startPoint x: 261, startPoint y: 193, endPoint x: 265, endPoint y: 190, distance: 4.5
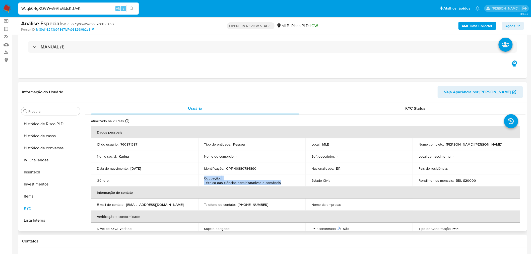
click at [261, 192] on th "Informação de contato" at bounding box center [306, 193] width 430 height 12
drag, startPoint x: 280, startPoint y: 181, endPoint x: 203, endPoint y: 181, distance: 77.6
click at [203, 181] on td "Ocupação : Técnico das ciências administrativas e contábeis" at bounding box center [251, 180] width 107 height 12
copy p "Técnico das ciências administrativas e contábeis"
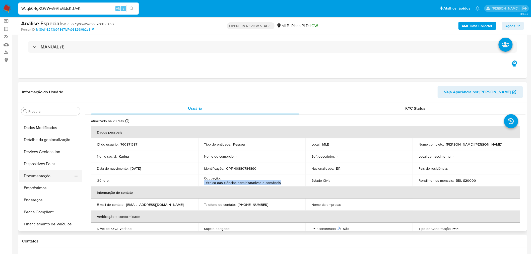
click at [65, 178] on button "Documentação" at bounding box center [48, 176] width 59 height 12
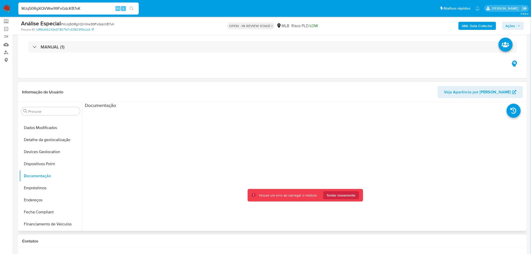
click at [119, 127] on div at bounding box center [305, 189] width 441 height 161
click at [337, 200] on div "Houve um erro ao carregar o módulo Tentar novamente" at bounding box center [305, 195] width 115 height 13
click at [339, 196] on span "Tentar novamente" at bounding box center [341, 195] width 29 height 8
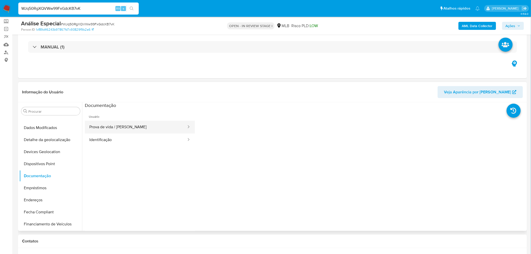
click at [138, 127] on button "Prova de vida / [PERSON_NAME]" at bounding box center [136, 127] width 102 height 13
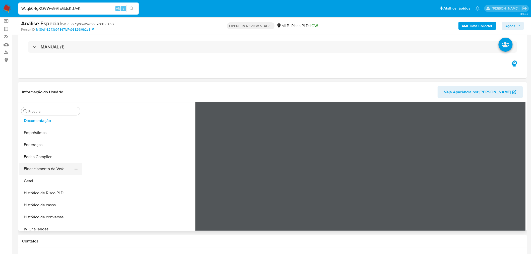
scroll to position [111, 0]
click at [34, 178] on button "Geral" at bounding box center [48, 181] width 59 height 12
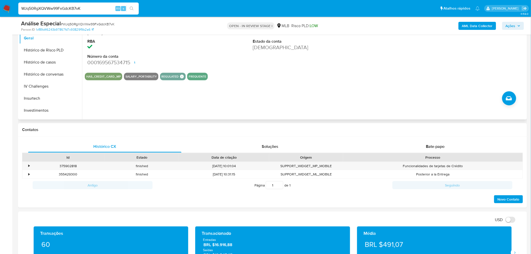
scroll to position [195, 0]
click at [35, 79] on button "KYC" at bounding box center [48, 82] width 59 height 12
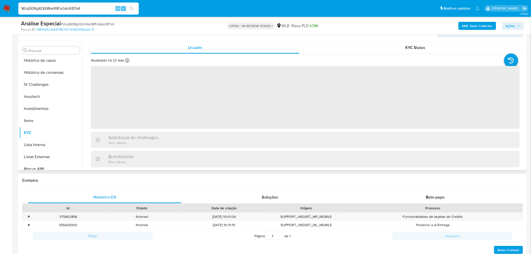
scroll to position [84, 0]
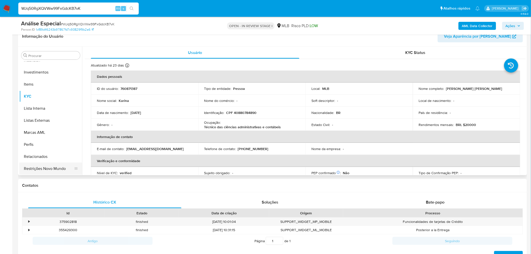
click at [40, 169] on button "Restrições Novo Mundo" at bounding box center [48, 169] width 59 height 12
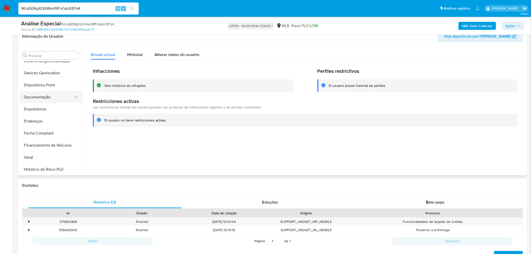
scroll to position [69, 0]
drag, startPoint x: 46, startPoint y: 113, endPoint x: 66, endPoint y: 110, distance: 20.1
click at [46, 113] on button "Empréstimos" at bounding box center [50, 119] width 63 height 12
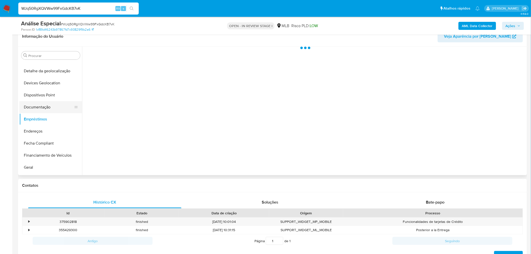
click at [56, 104] on button "Documentação" at bounding box center [48, 107] width 59 height 12
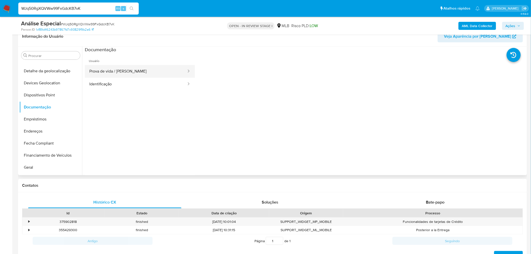
click at [147, 70] on button "Prova de vida / [PERSON_NAME]" at bounding box center [136, 71] width 102 height 13
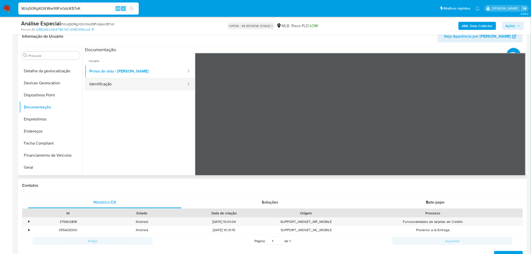
click at [135, 86] on button "Identificação" at bounding box center [136, 84] width 102 height 13
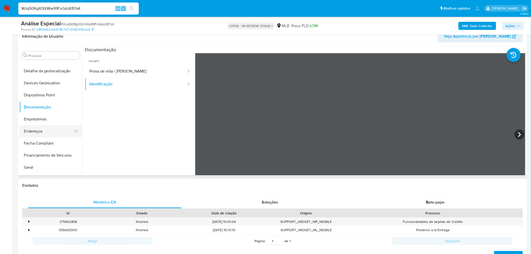
click at [41, 134] on button "Endereços" at bounding box center [48, 131] width 59 height 12
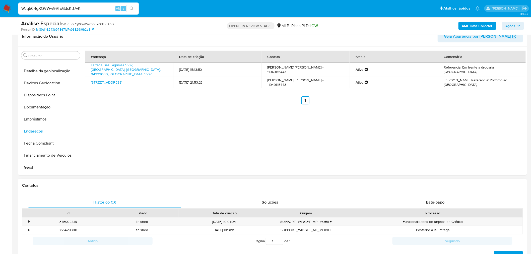
click at [21, 180] on div "Contatos" at bounding box center [272, 185] width 509 height 13
click at [36, 171] on button "Geral" at bounding box center [48, 167] width 59 height 12
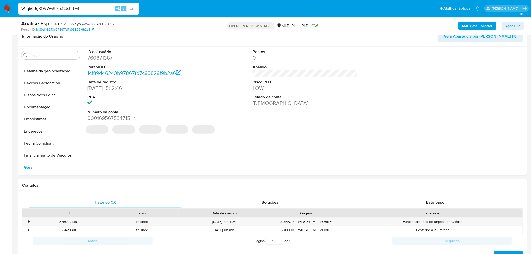
click at [106, 57] on dd "760871387" at bounding box center [139, 57] width 105 height 7
copy dd "760871387"
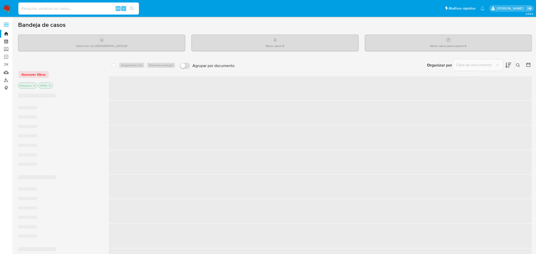
drag, startPoint x: 40, startPoint y: 5, endPoint x: 55, endPoint y: 24, distance: 23.7
click at [40, 5] on input at bounding box center [78, 8] width 121 height 7
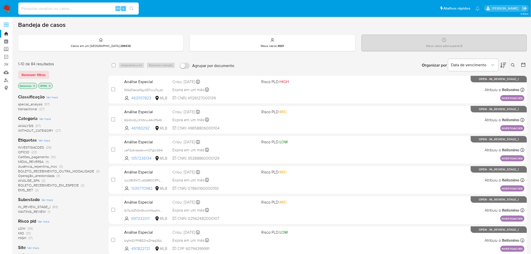
paste input "EXAUKUdPBa7Vzv6umfsg7lQm"
type input "EXAUKUdPBa7Vzv6umfsg7lQm"
click at [133, 10] on icon "search-icon" at bounding box center [132, 9] width 4 height 4
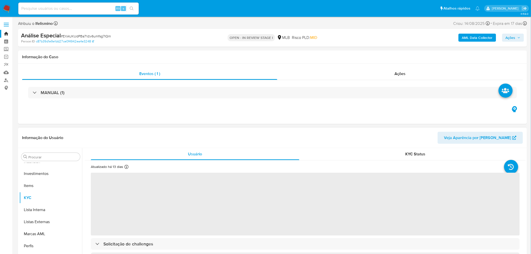
scroll to position [152, 0]
click at [43, 181] on button "Geral" at bounding box center [48, 185] width 59 height 12
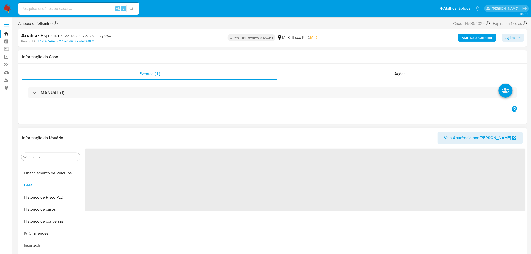
select select "10"
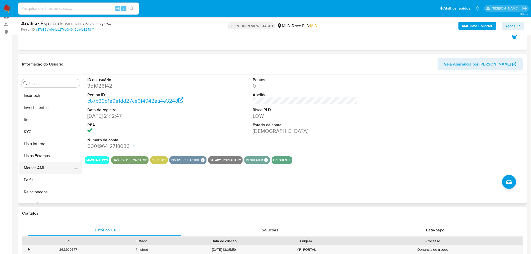
scroll to position [236, 0]
click at [46, 127] on button "KYC" at bounding box center [48, 124] width 59 height 12
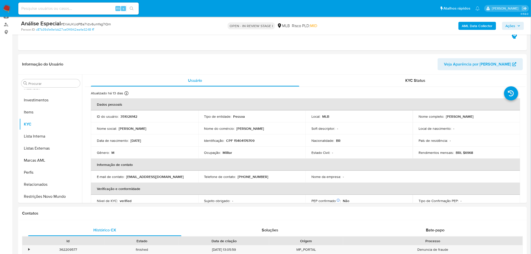
scroll to position [236, 0]
